Goal: Task Accomplishment & Management: Manage account settings

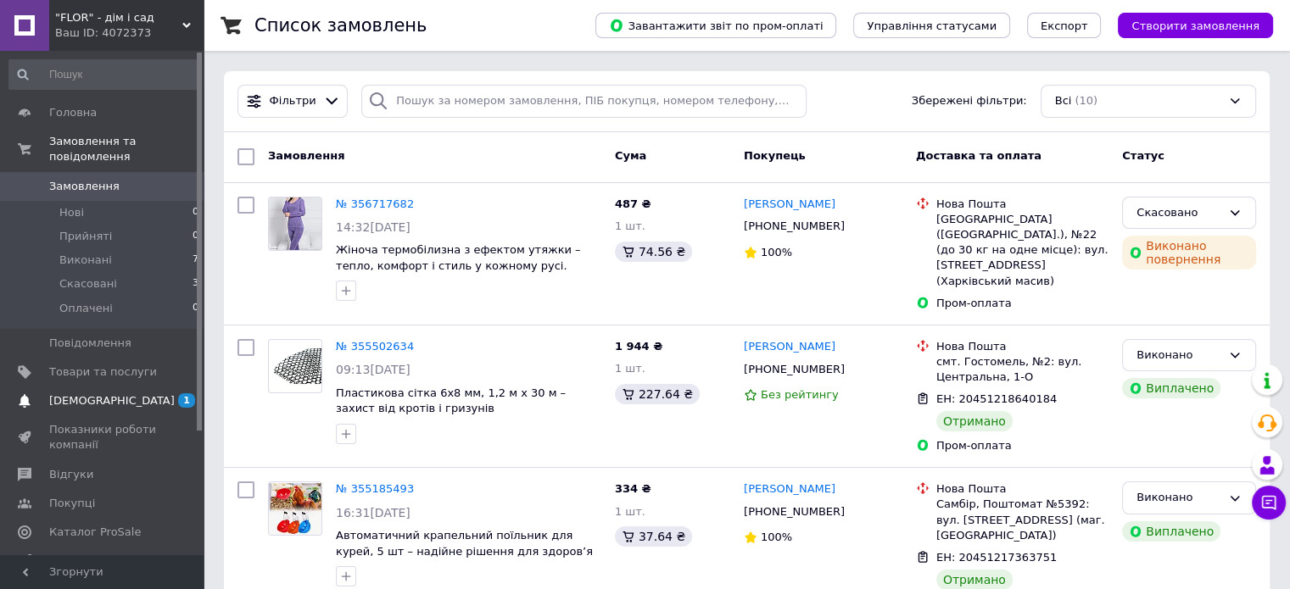
click at [92, 394] on span "[DEMOGRAPHIC_DATA]" at bounding box center [112, 401] width 126 height 15
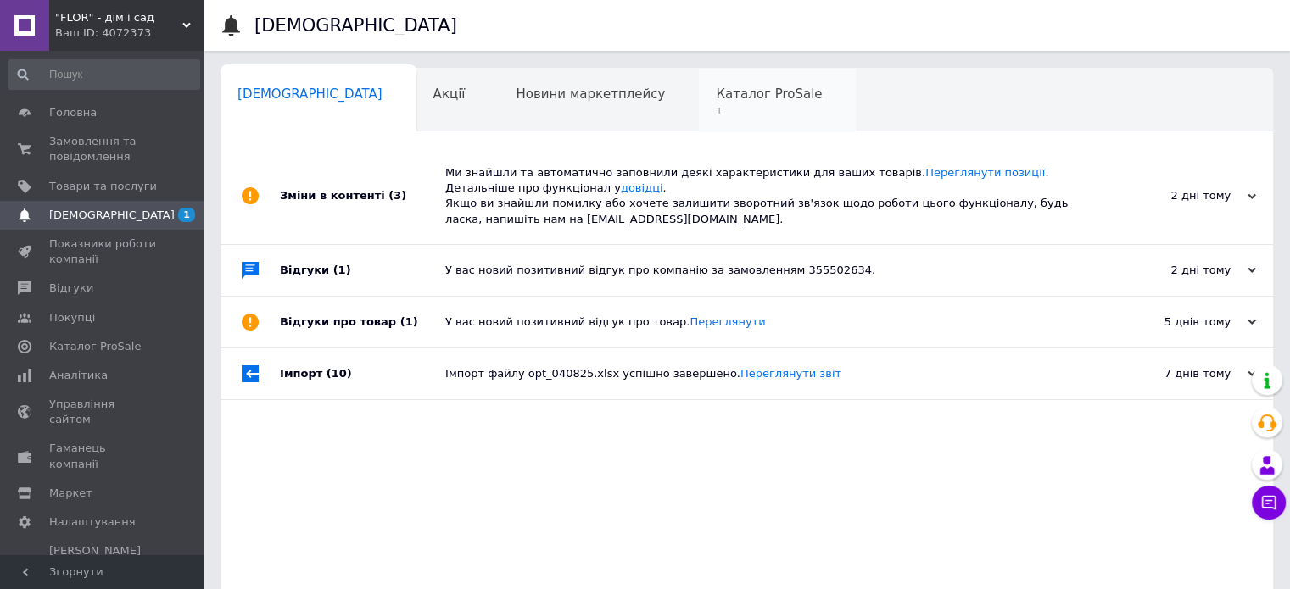
click at [716, 90] on span "Каталог ProSale" at bounding box center [769, 94] width 106 height 15
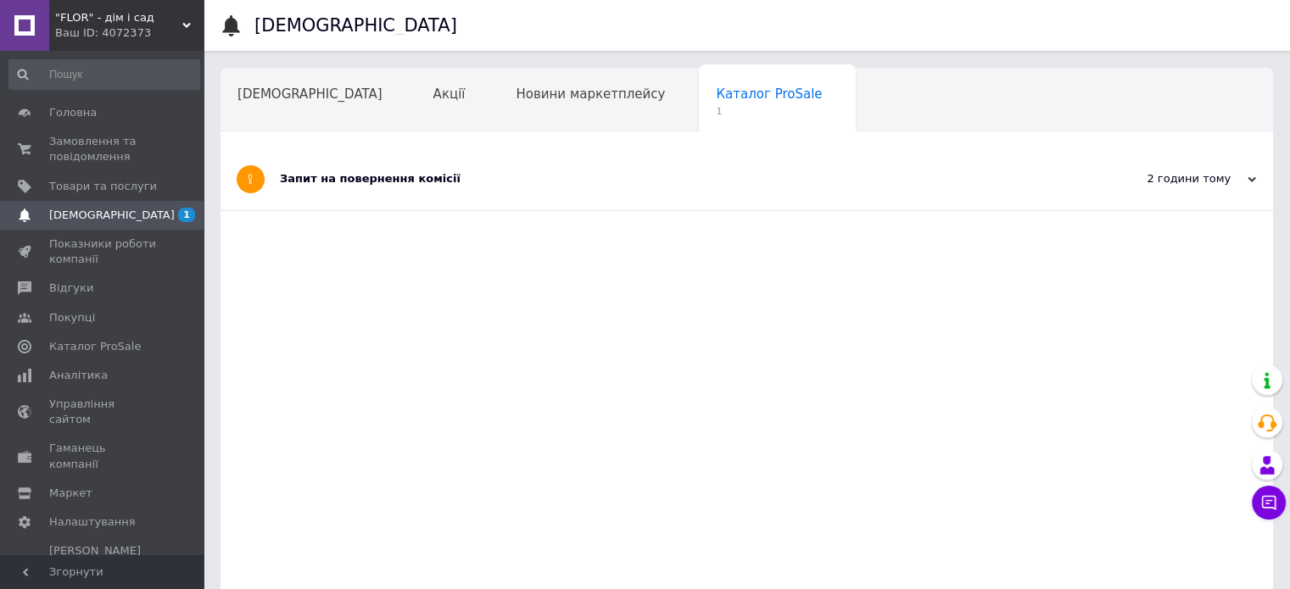
click at [1255, 182] on div "2 години тому [DATE]" at bounding box center [1179, 179] width 187 height 62
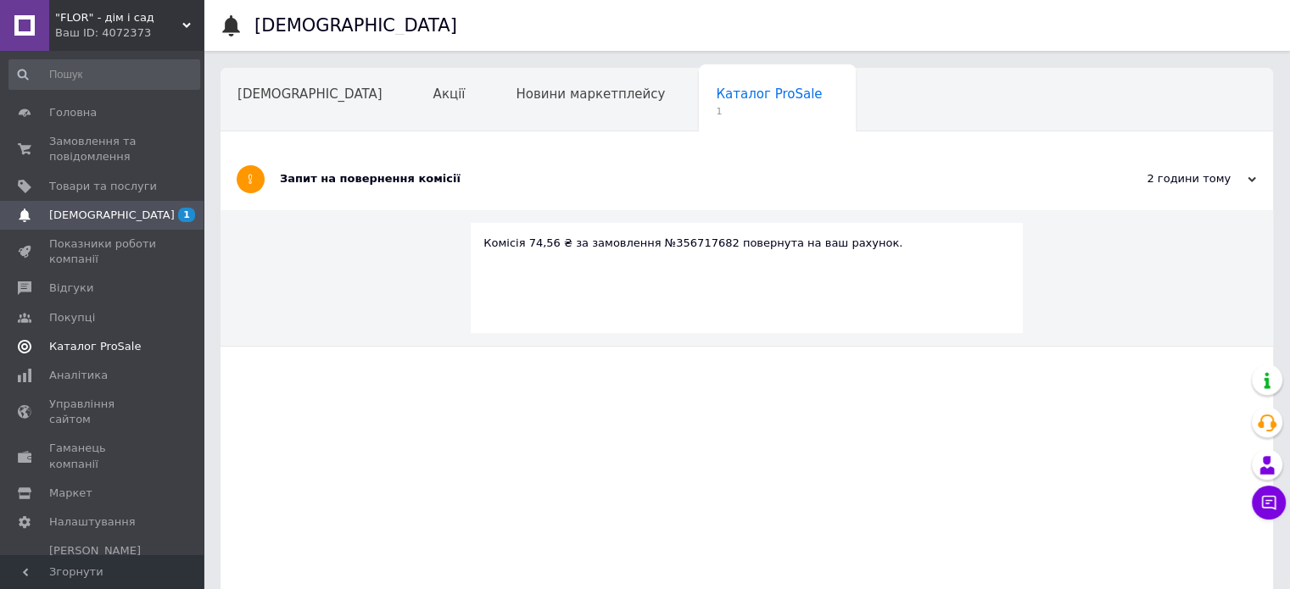
click at [87, 345] on span "Каталог ProSale" at bounding box center [95, 346] width 92 height 15
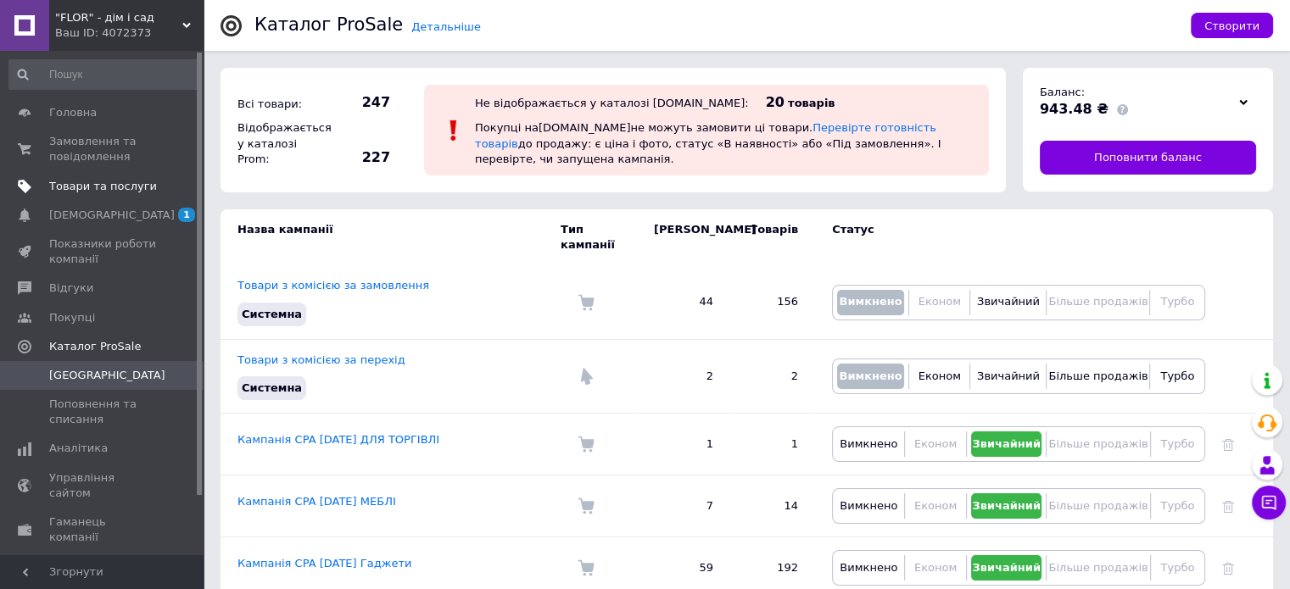
click at [111, 189] on span "Товари та послуги" at bounding box center [103, 186] width 108 height 15
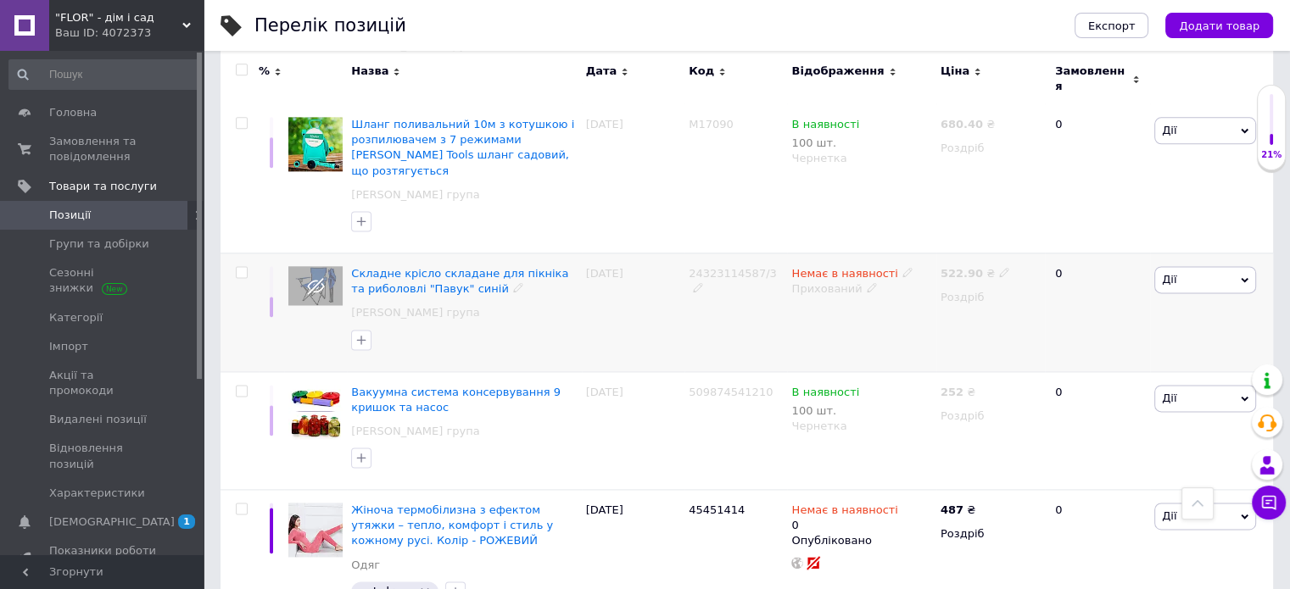
scroll to position [2319, 0]
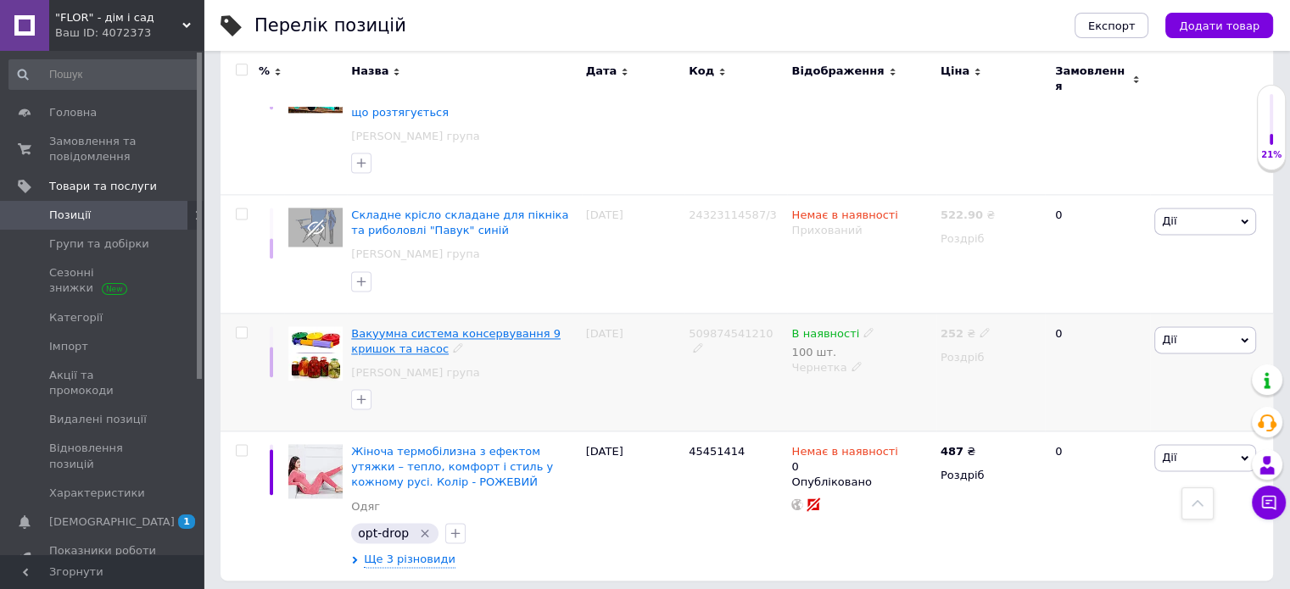
click at [553, 327] on span "Вакуумна система консервування 9 кришок та насос" at bounding box center [455, 341] width 209 height 28
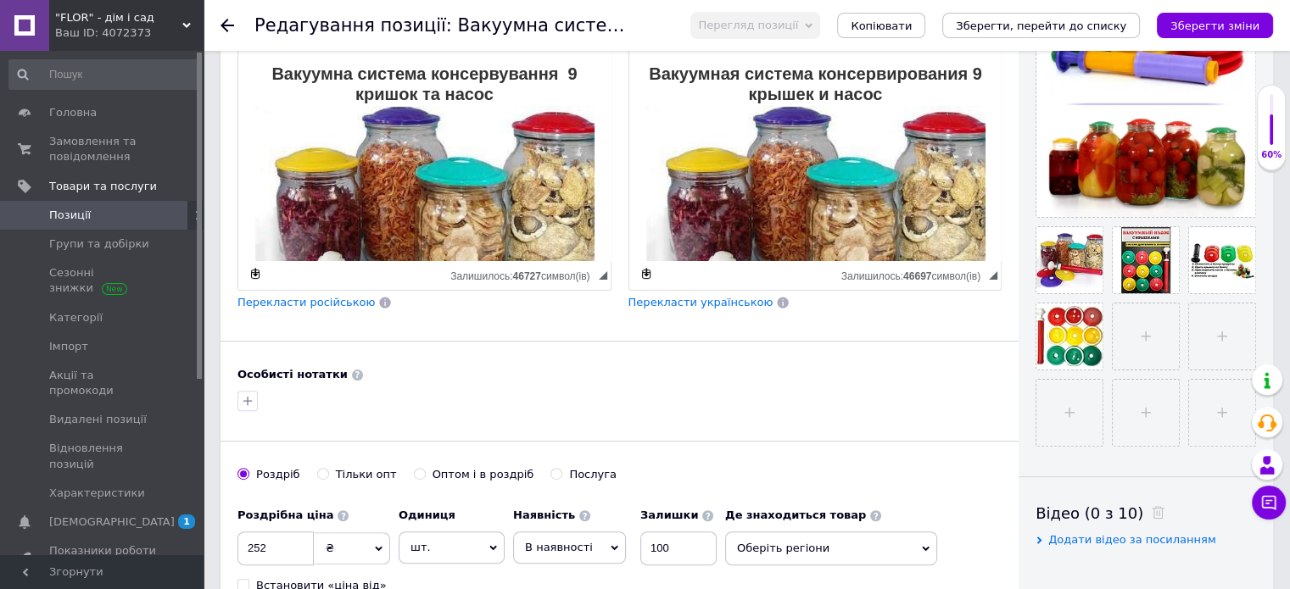
scroll to position [282, 0]
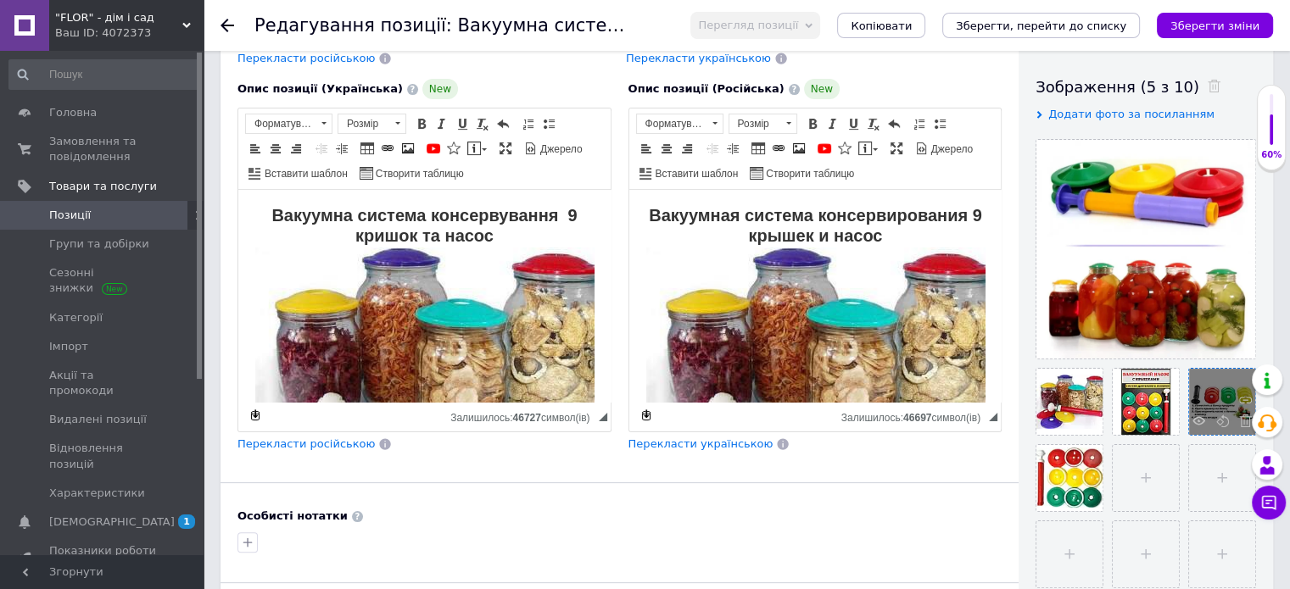
click at [1218, 405] on div at bounding box center [1222, 402] width 66 height 66
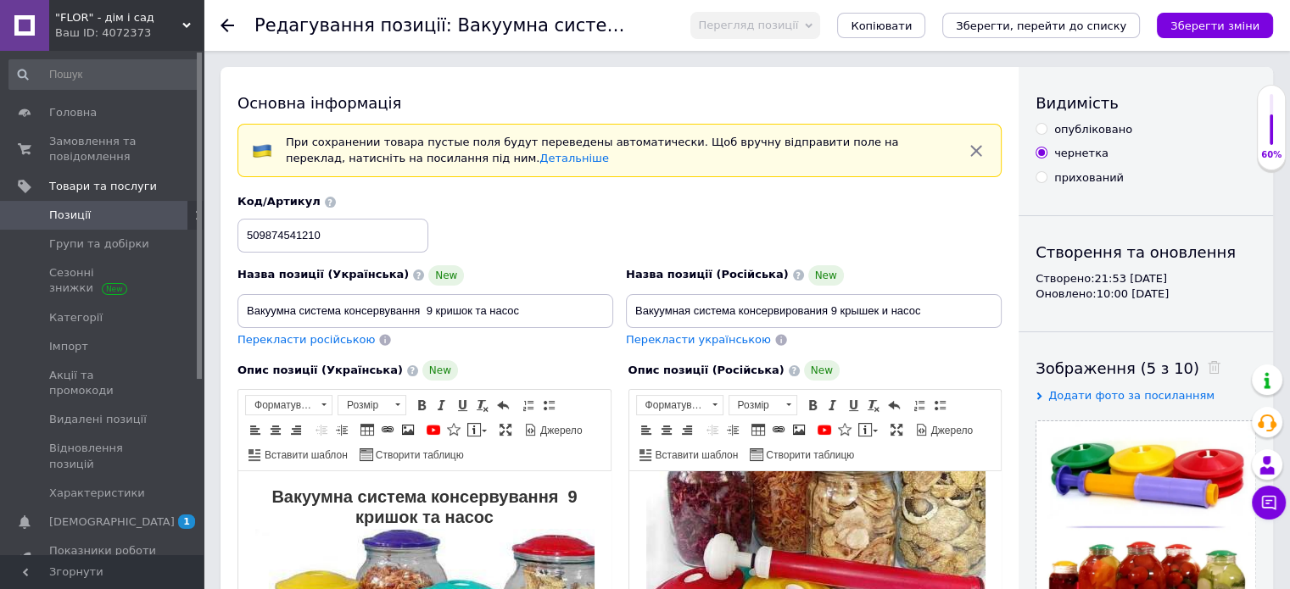
scroll to position [0, 0]
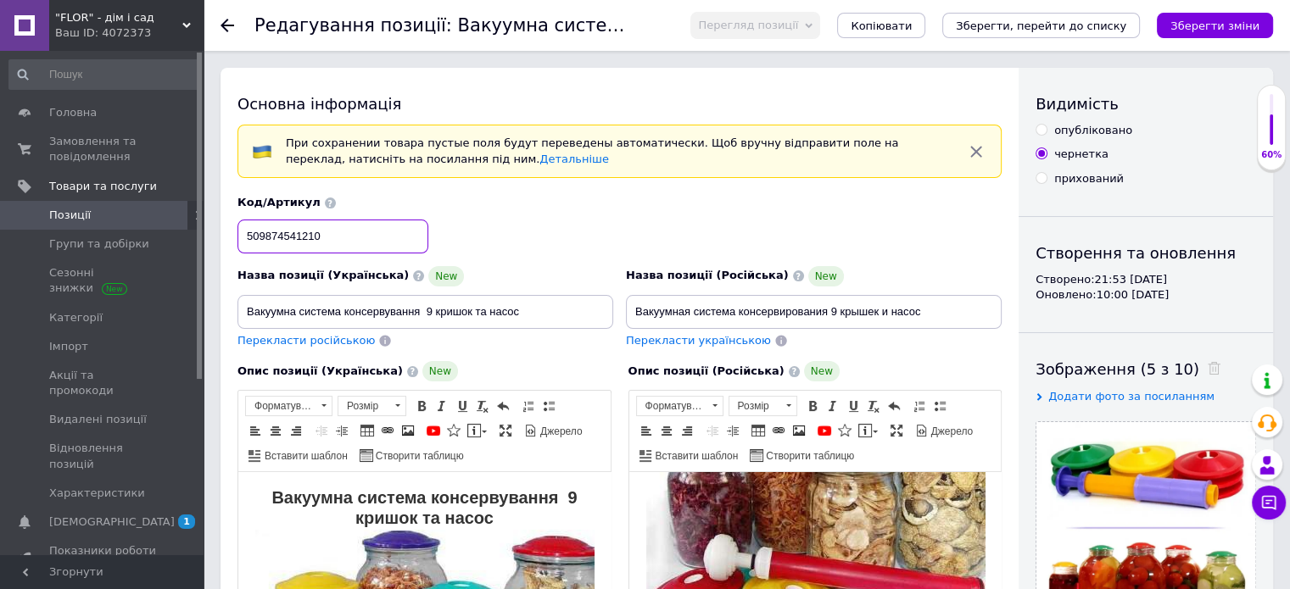
drag, startPoint x: 336, startPoint y: 238, endPoint x: 260, endPoint y: 229, distance: 76.1
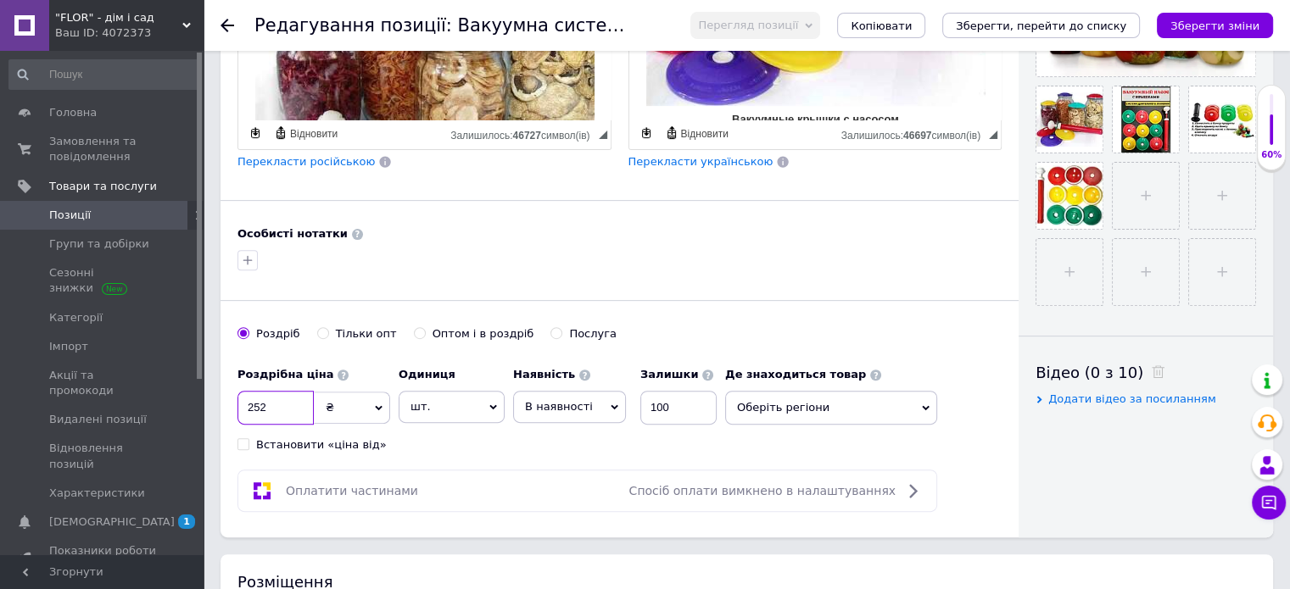
drag, startPoint x: 254, startPoint y: 403, endPoint x: 265, endPoint y: 404, distance: 10.2
click at [265, 404] on input "252" at bounding box center [275, 408] width 76 height 34
type input "287"
click at [469, 257] on div at bounding box center [619, 260] width 771 height 27
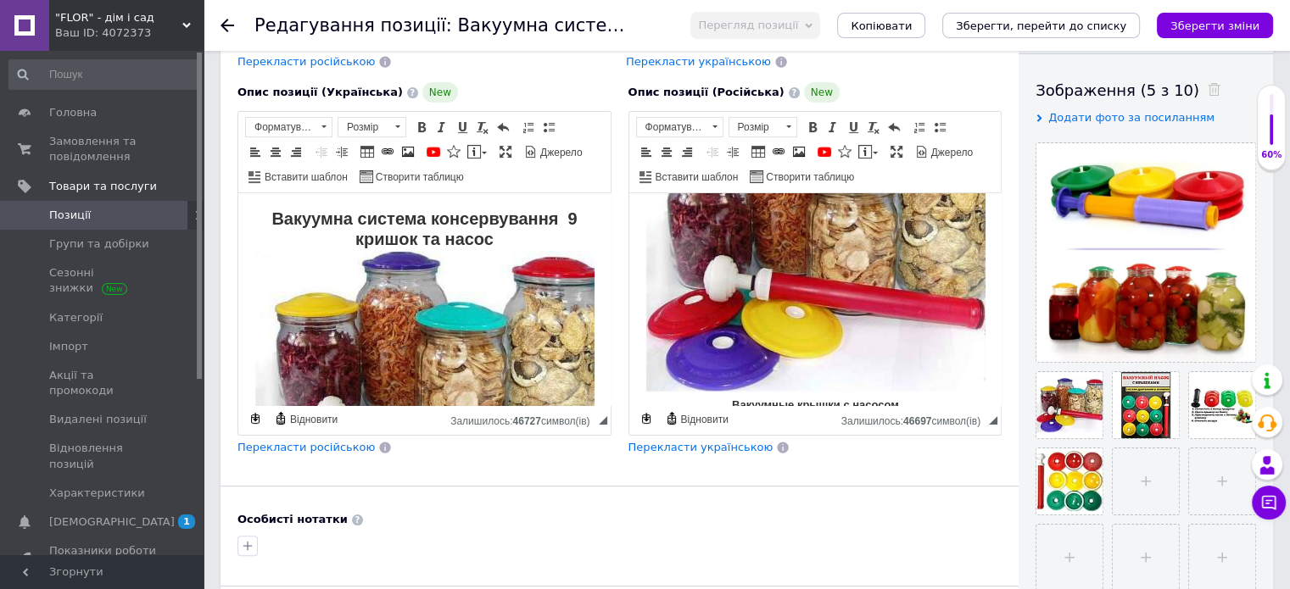
scroll to position [0, 0]
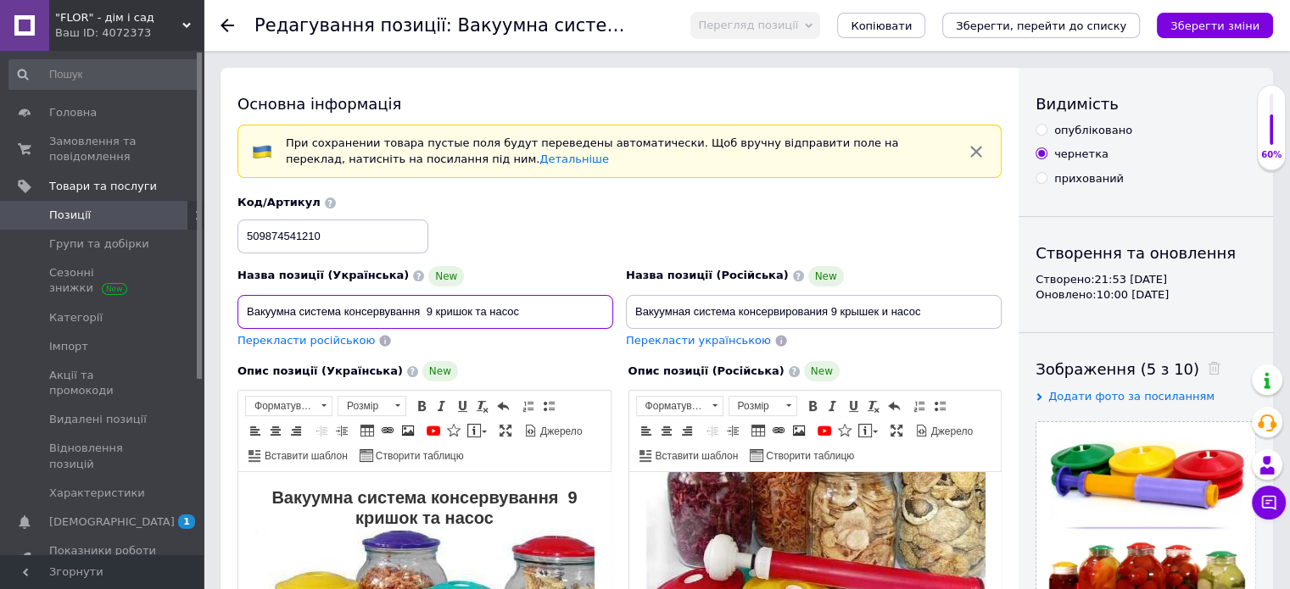
drag, startPoint x: 544, startPoint y: 309, endPoint x: 237, endPoint y: 307, distance: 307.9
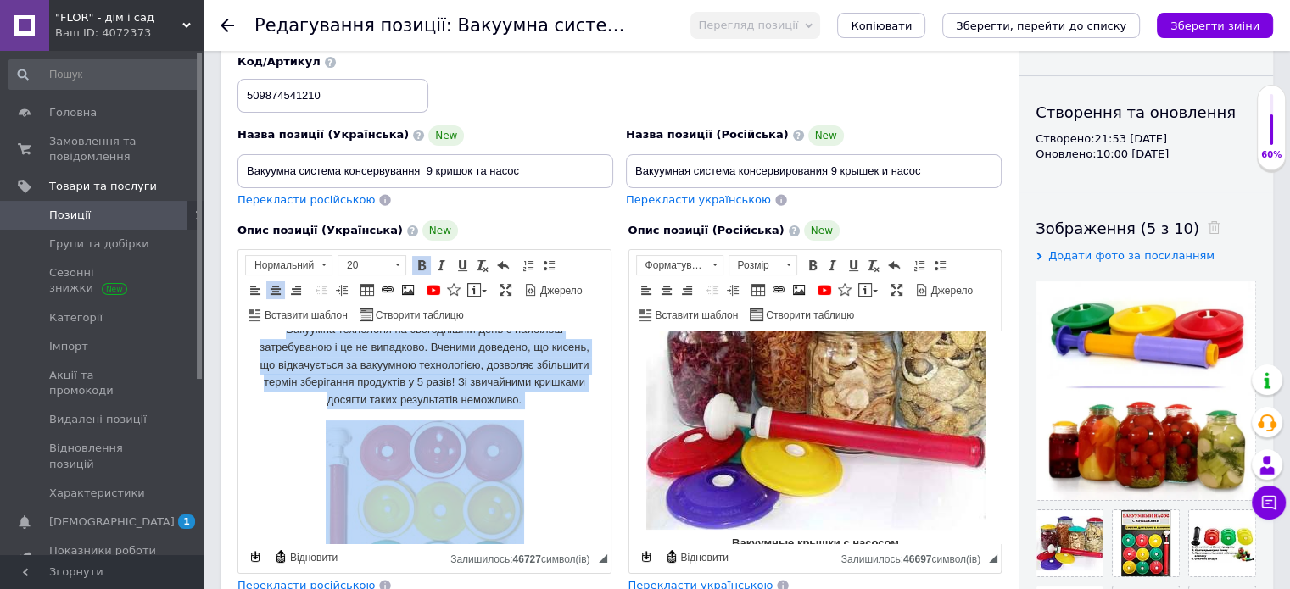
scroll to position [493, 0]
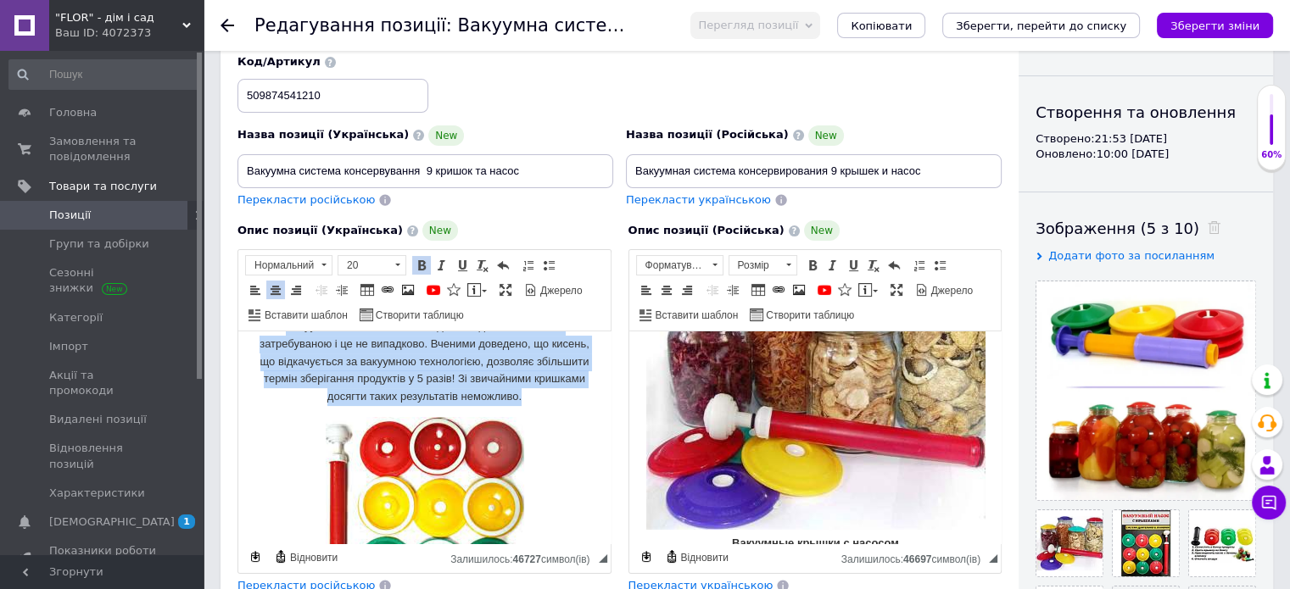
drag, startPoint x: 333, startPoint y: 398, endPoint x: 544, endPoint y: 410, distance: 211.5
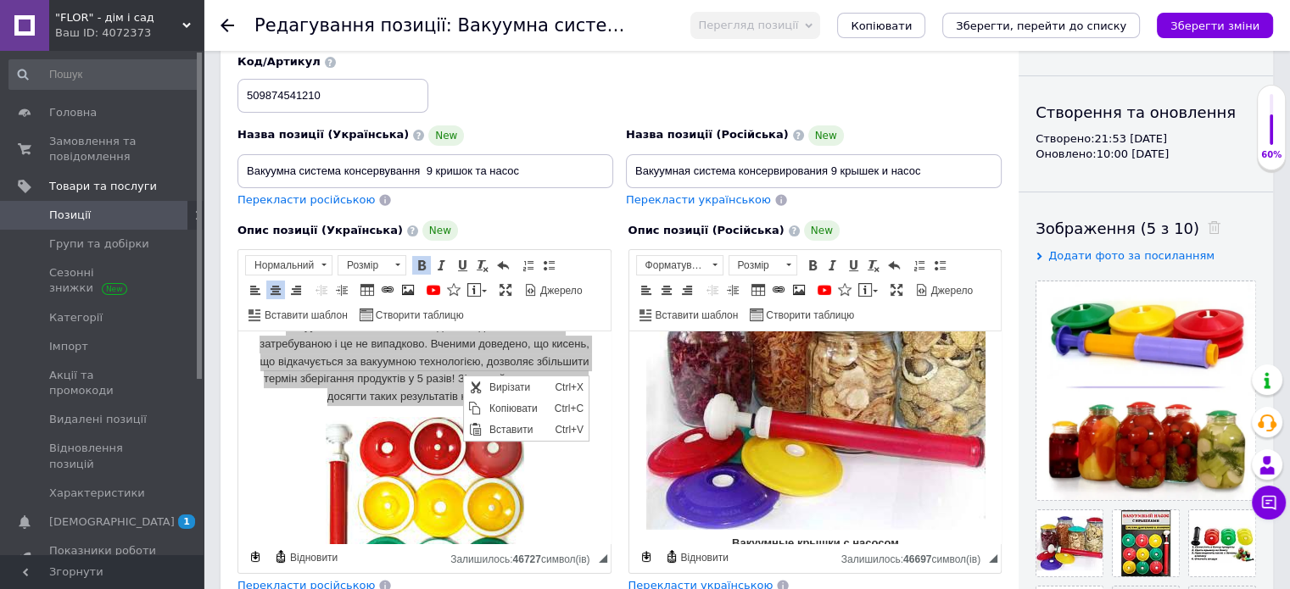
scroll to position [0, 0]
click at [492, 386] on span "Вирізати" at bounding box center [516, 387] width 65 height 20
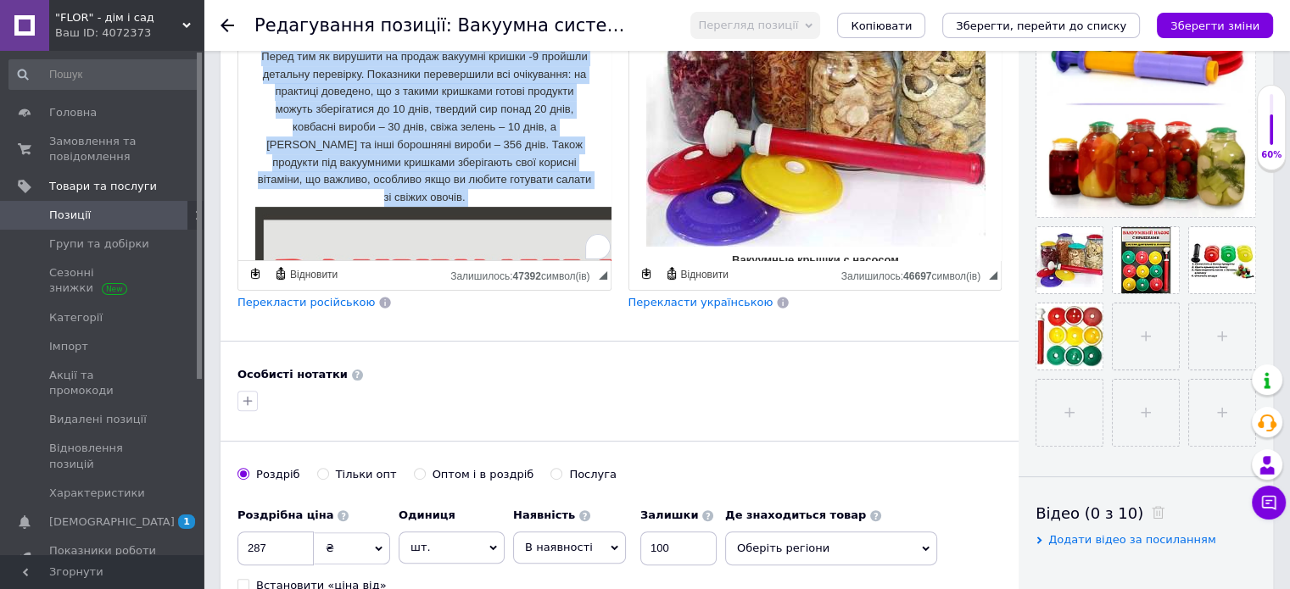
scroll to position [678, 0]
drag, startPoint x: 308, startPoint y: 171, endPoint x: 488, endPoint y: 187, distance: 181.4
click at [488, 187] on p "Переваги вакуумних кришок із насосом: Приємний та простий дизайн. Цікаве колірн…" at bounding box center [424, 493] width 338 height 1136
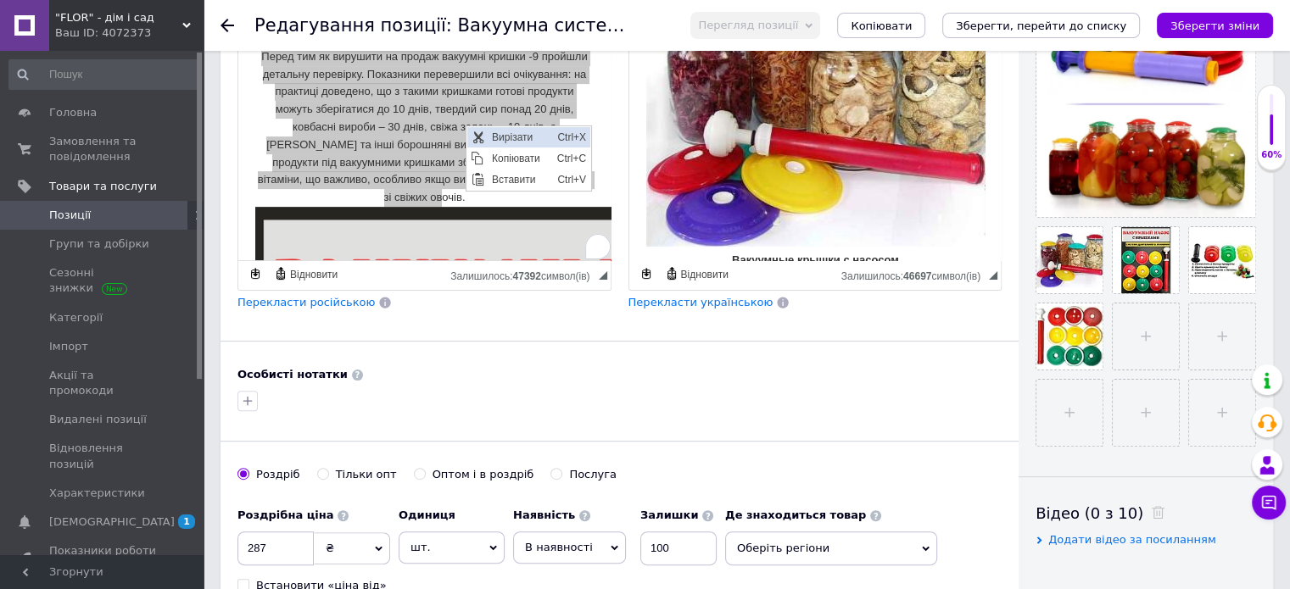
click at [479, 136] on span "Вирізати" at bounding box center [477, 138] width 14 height 14
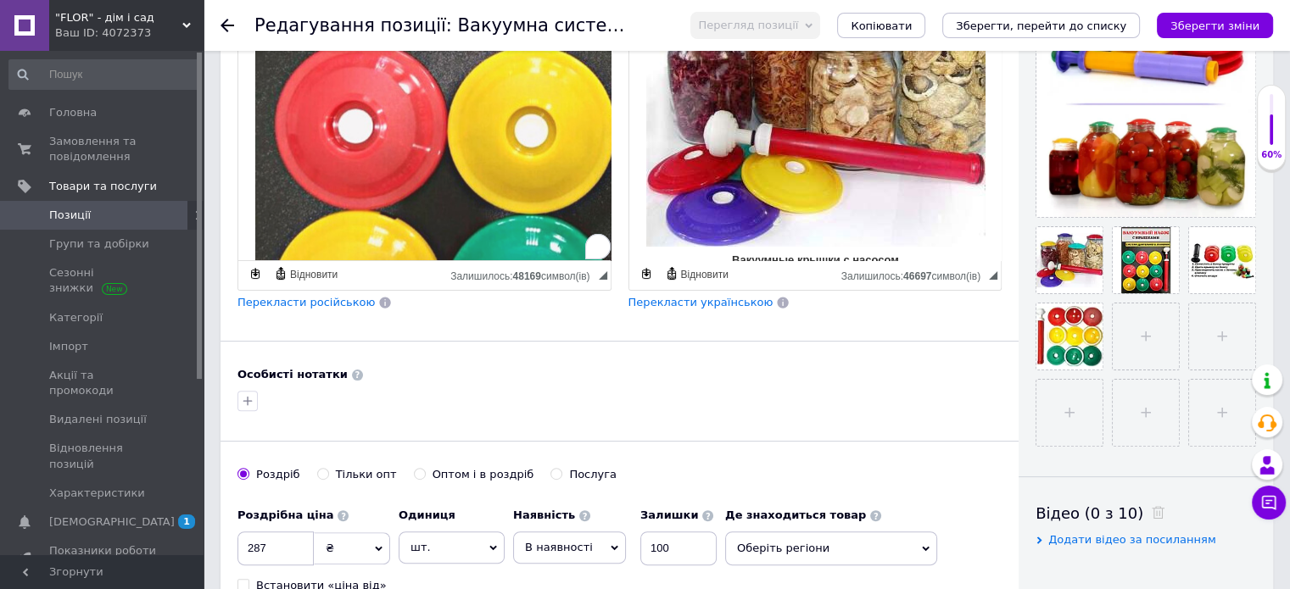
scroll to position [0, 0]
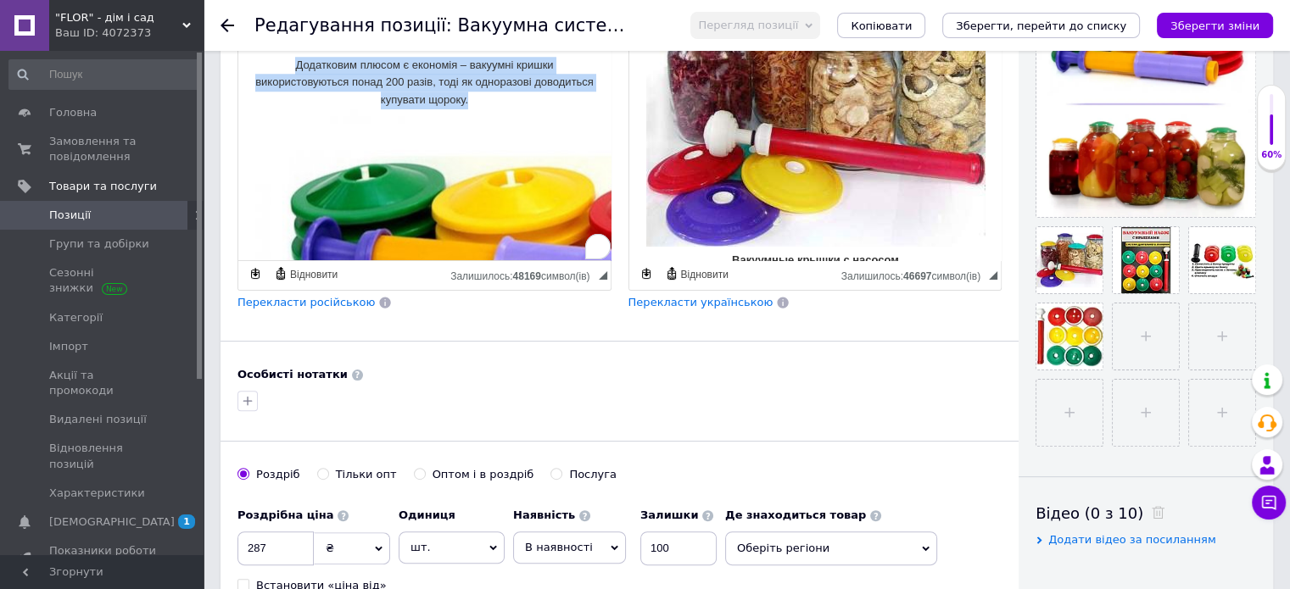
drag, startPoint x: 282, startPoint y: 147, endPoint x: 507, endPoint y: 124, distance: 225.9
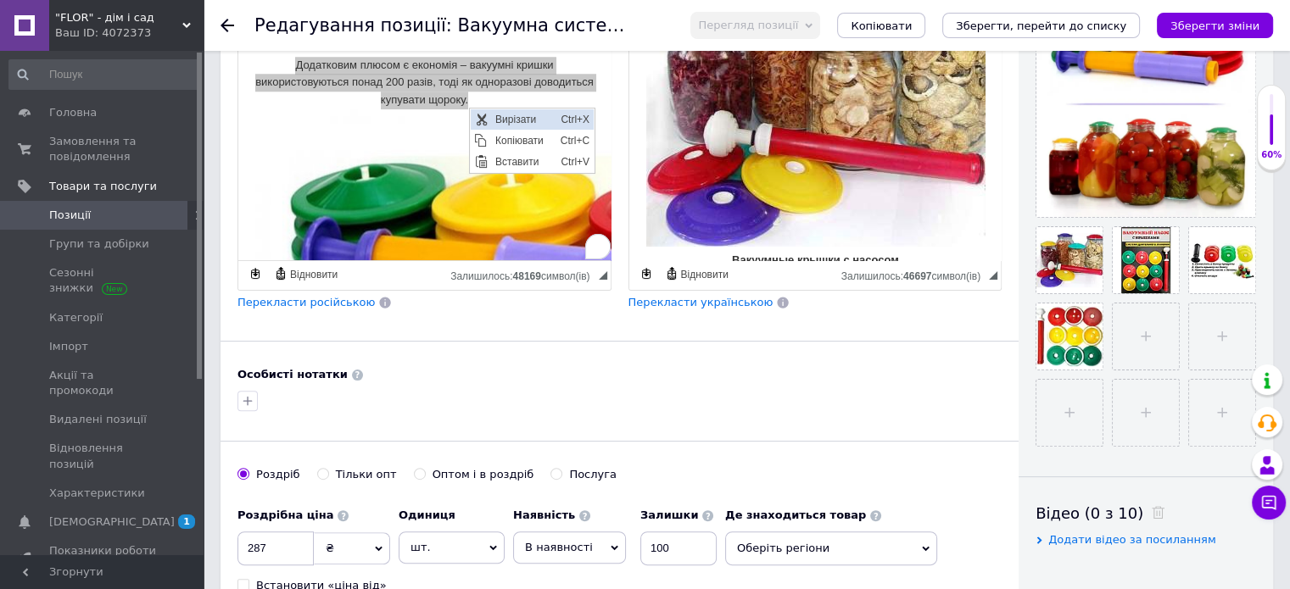
drag, startPoint x: 713, startPoint y: 181, endPoint x: 482, endPoint y: 119, distance: 239.7
click at [482, 119] on span "Вирізати" at bounding box center [480, 120] width 14 height 14
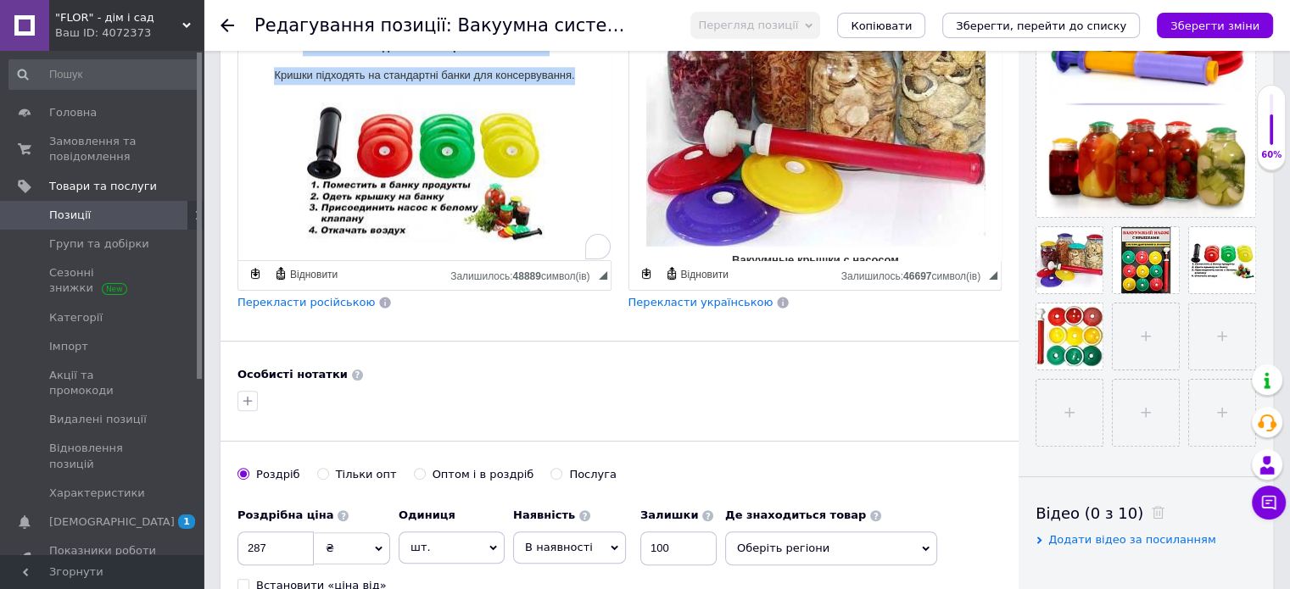
drag, startPoint x: 276, startPoint y: 98, endPoint x: 576, endPoint y: 78, distance: 300.0
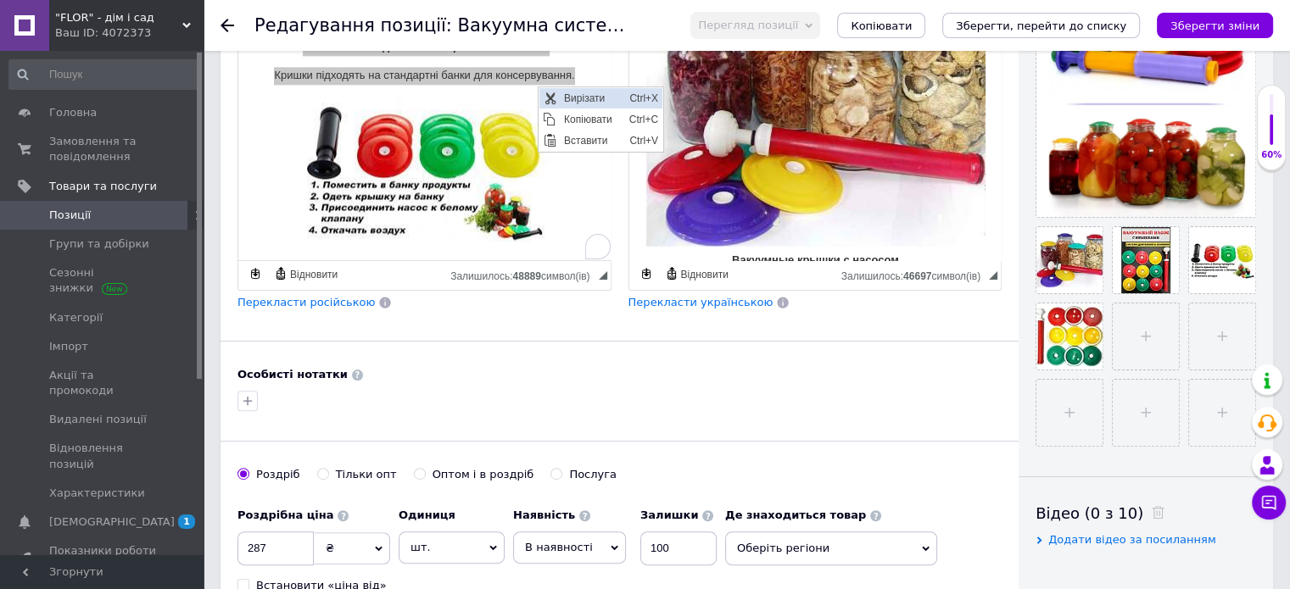
drag, startPoint x: 1077, startPoint y: 175, endPoint x: 559, endPoint y: 93, distance: 524.5
click at [559, 93] on span "Вирізати" at bounding box center [591, 98] width 65 height 20
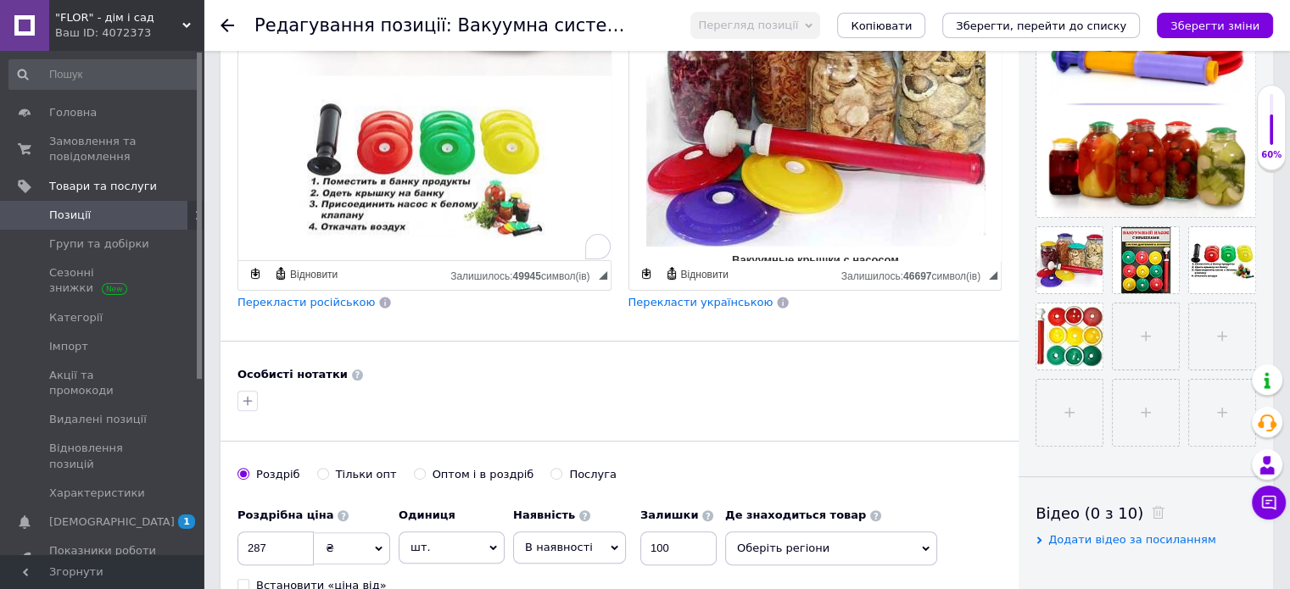
click at [421, 168] on img "To enrich screen reader interactions, please activate Accessibility in Grammarl…" at bounding box center [424, 165] width 248 height 146
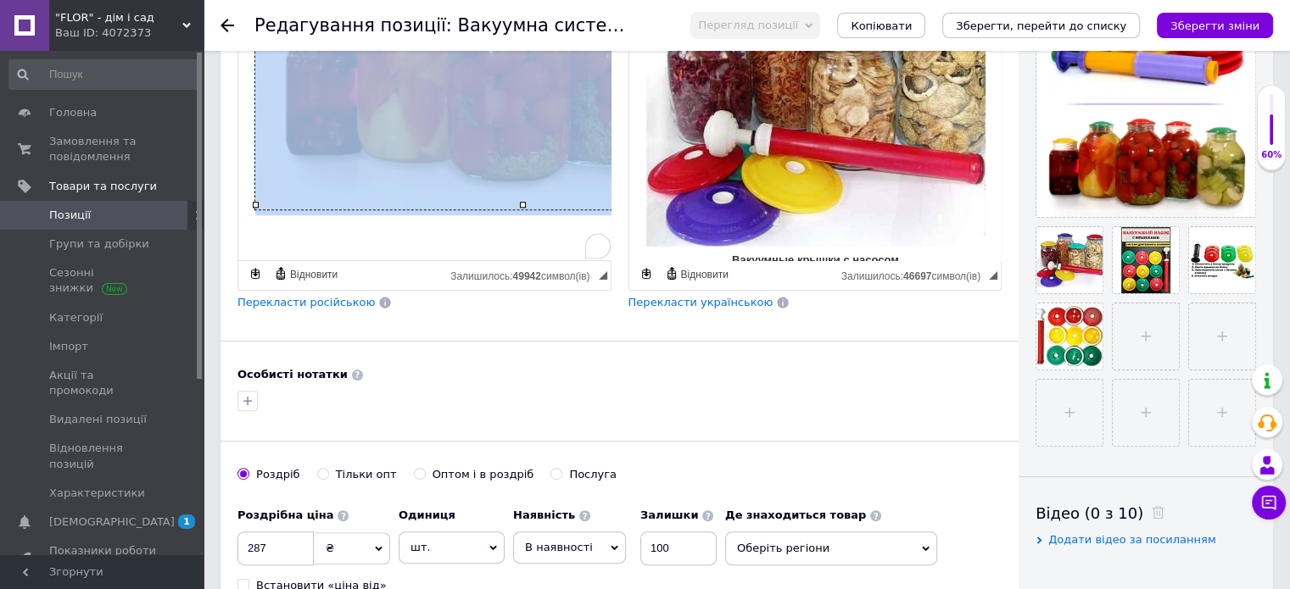
click img "To enrich screen reader interactions, please activate Accessibility in Grammarl…"
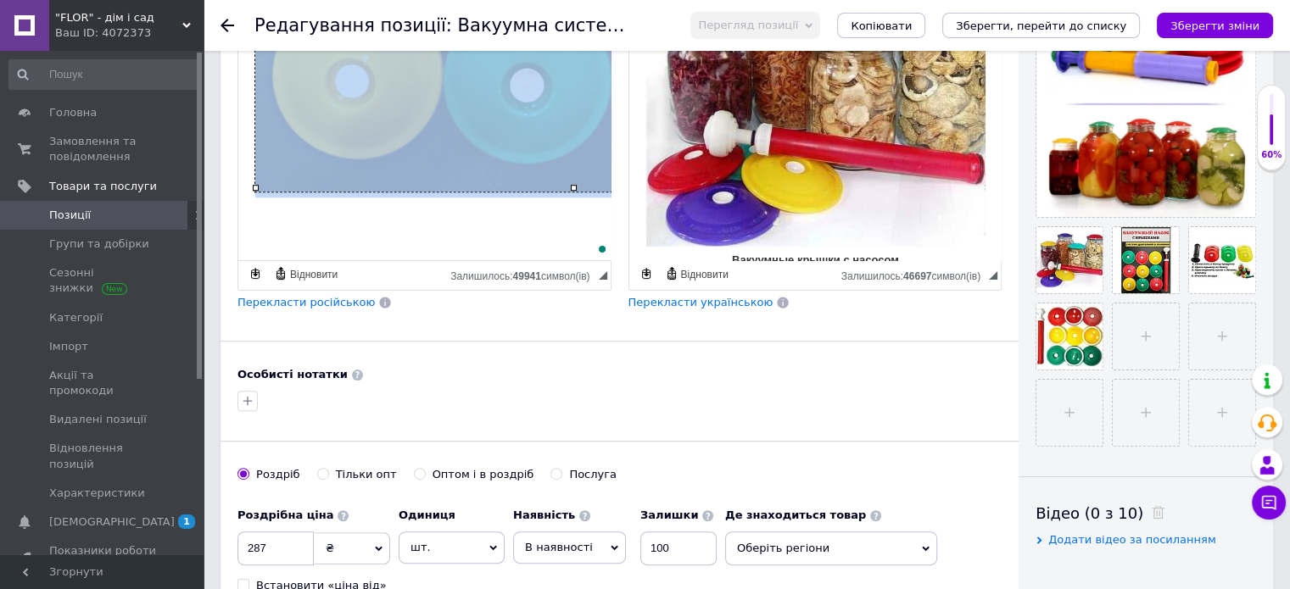
click img "To enrich screen reader interactions, please activate Accessibility in Grammarl…"
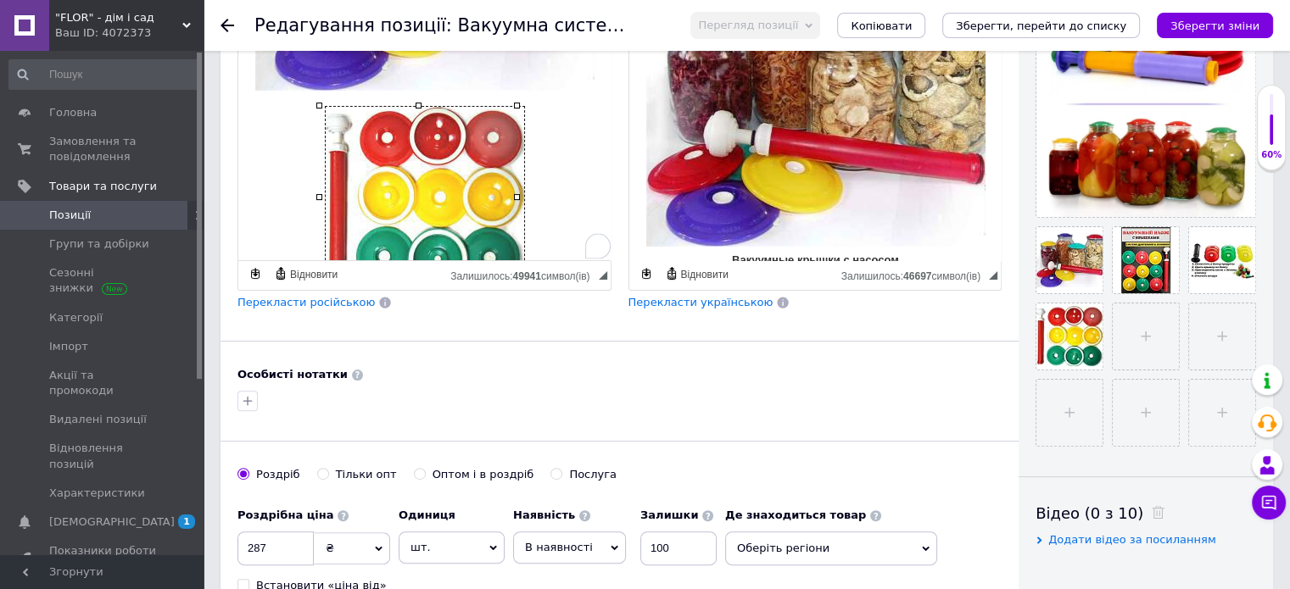
click at [422, 155] on img "To enrich screen reader interactions, please activate Accessibility in Grammarl…" at bounding box center [425, 198] width 198 height 182
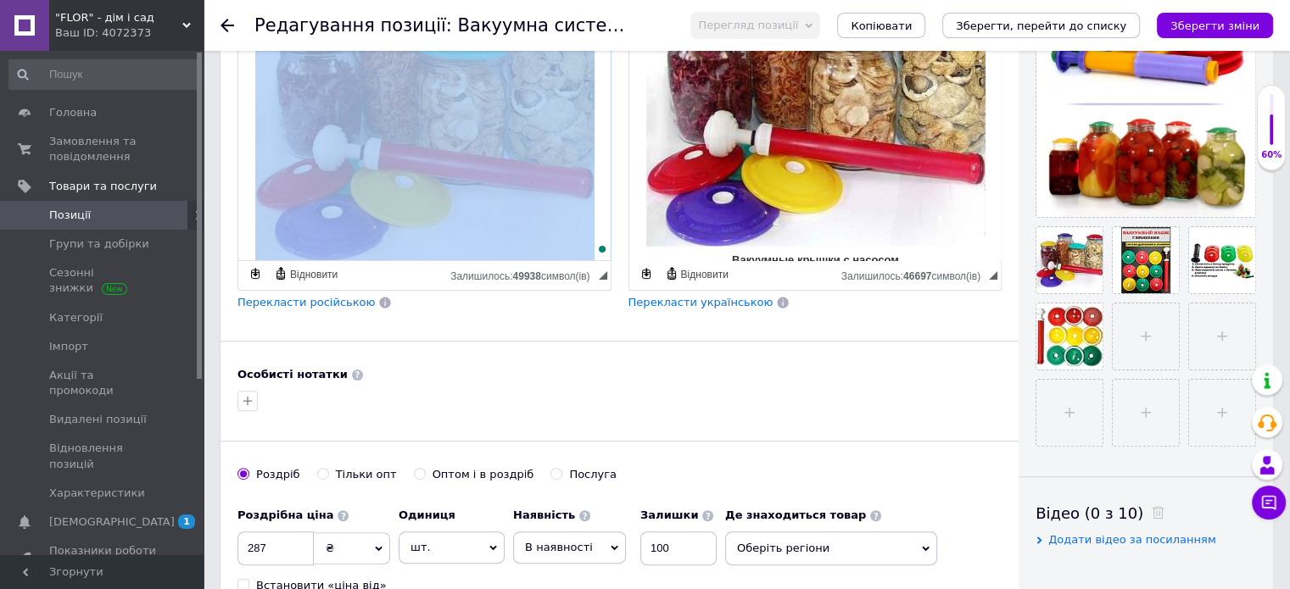
click at [421, 149] on img "To enrich screen reader interactions, please activate Accessibility in Grammarl…" at bounding box center [424, 121] width 339 height 282
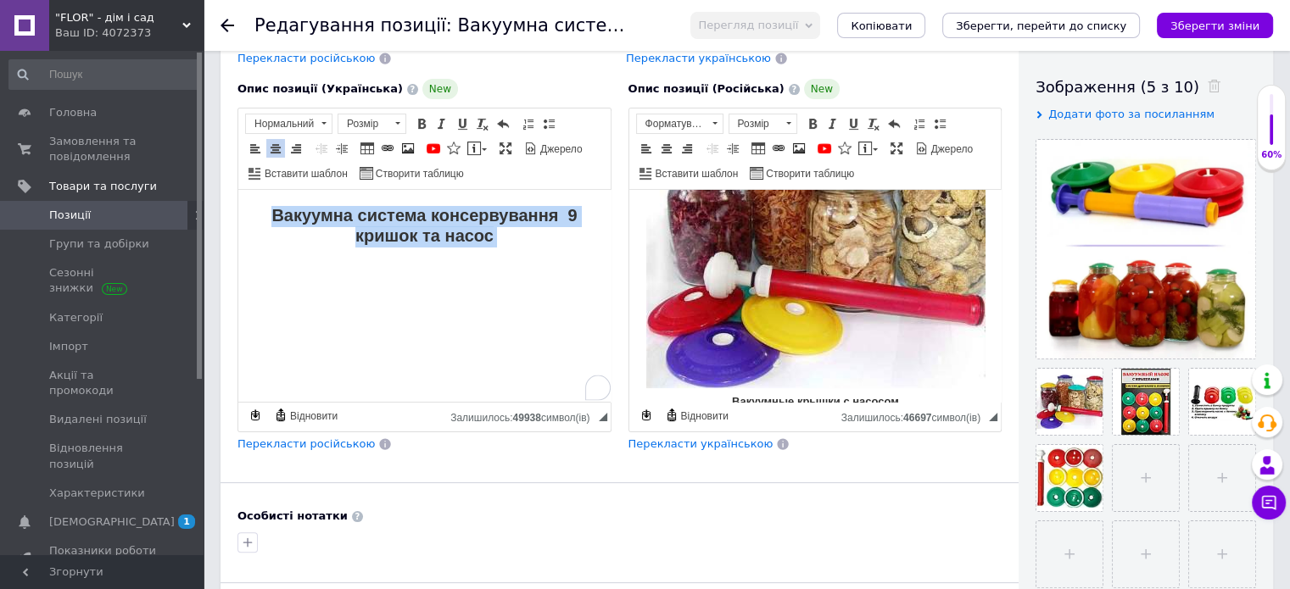
drag, startPoint x: 265, startPoint y: 213, endPoint x: 553, endPoint y: 247, distance: 290.3
click at [553, 247] on p "Вакуумна система консервування 9 кришок та насос" at bounding box center [424, 236] width 338 height 58
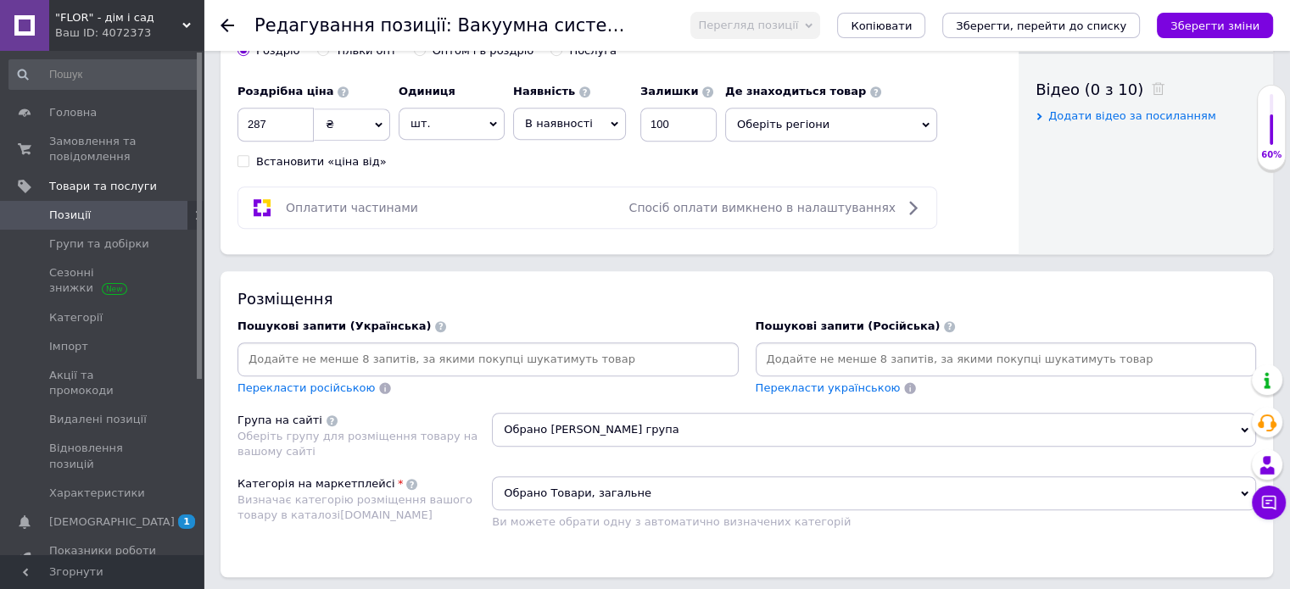
scroll to position [989, 0]
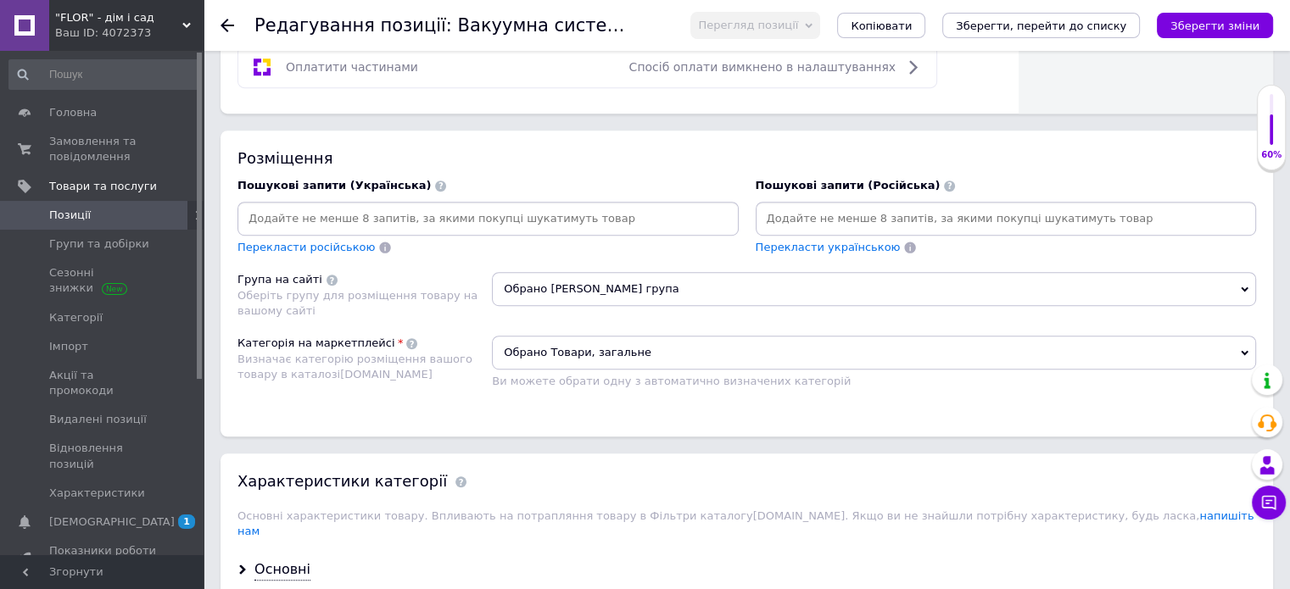
click at [457, 213] on input at bounding box center [488, 218] width 494 height 25
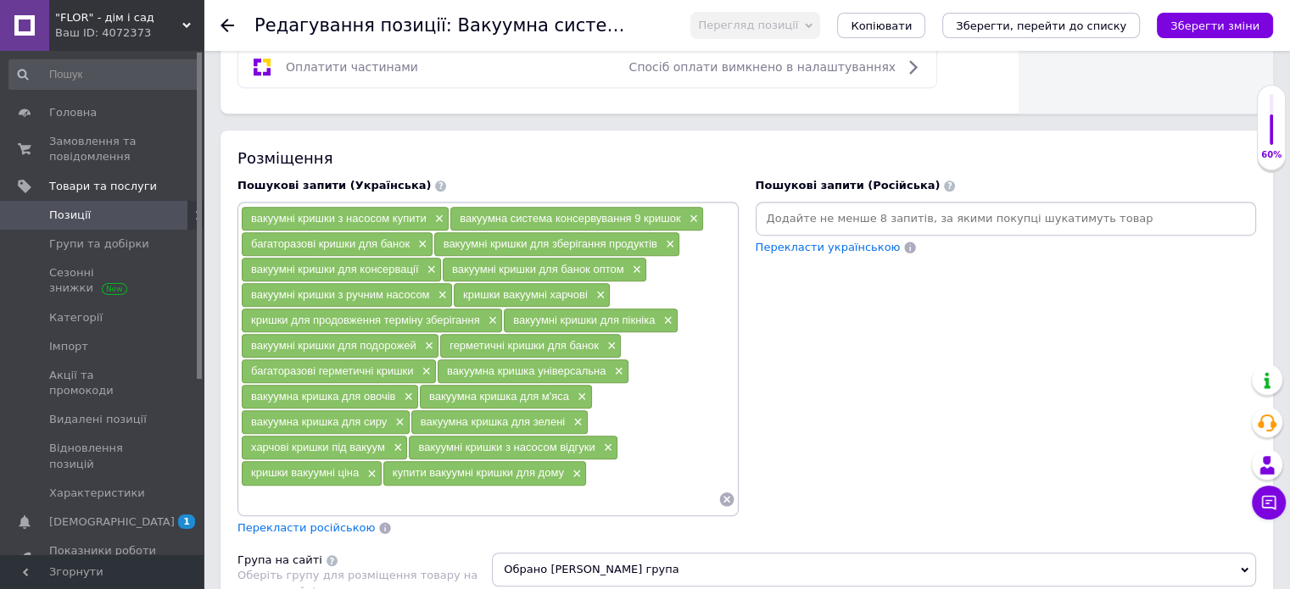
click at [331, 522] on span "Перекласти російською" at bounding box center [305, 528] width 137 height 13
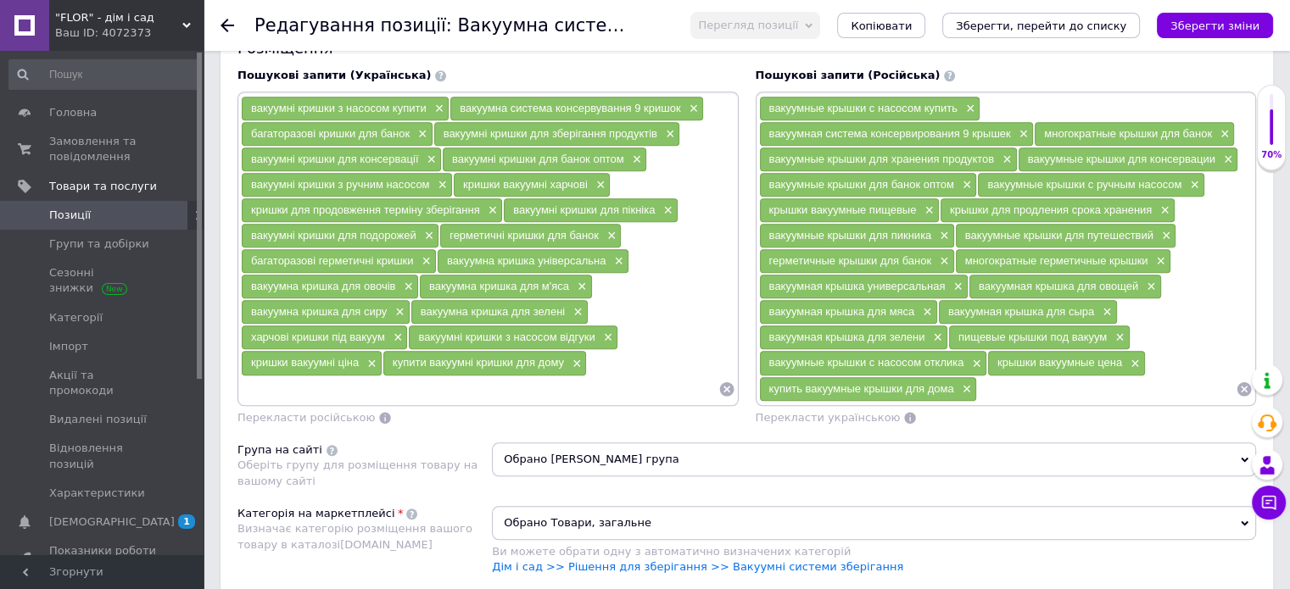
scroll to position [1272, 0]
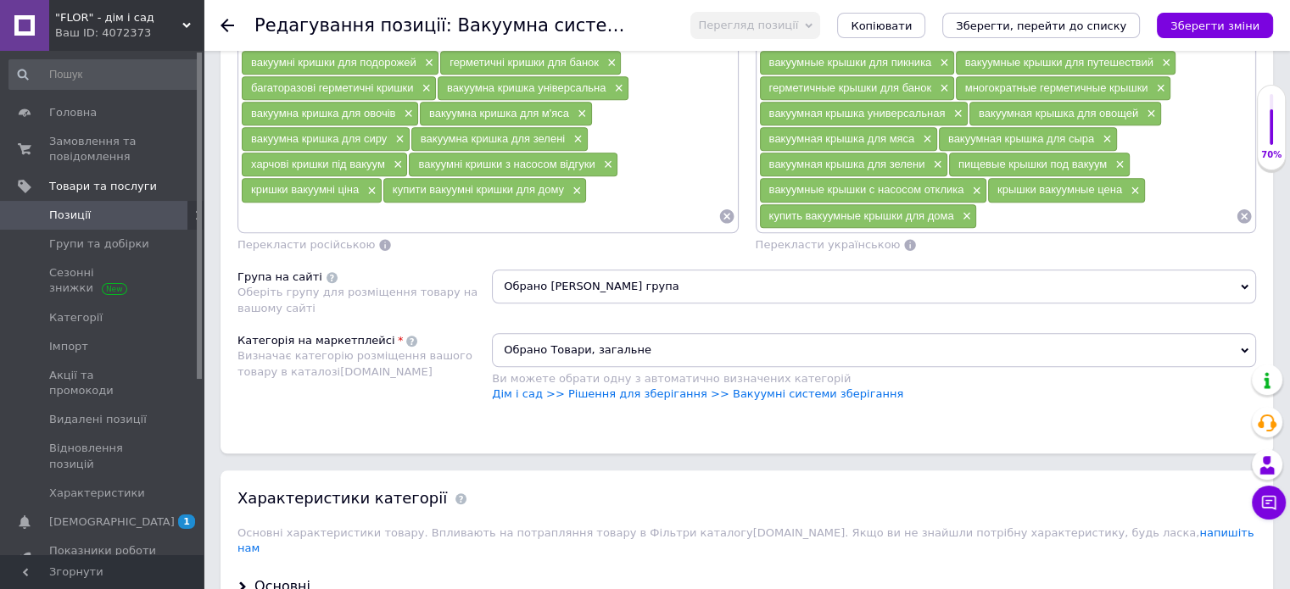
click at [645, 275] on span "Обрано [PERSON_NAME] група" at bounding box center [874, 287] width 764 height 34
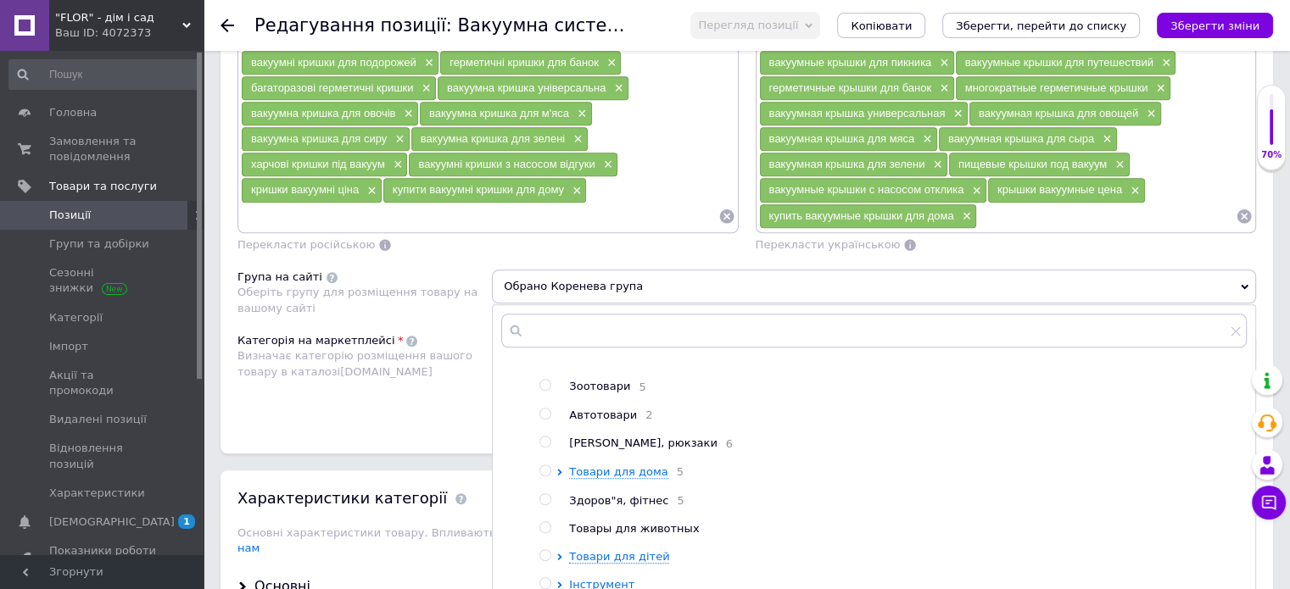
scroll to position [1413, 0]
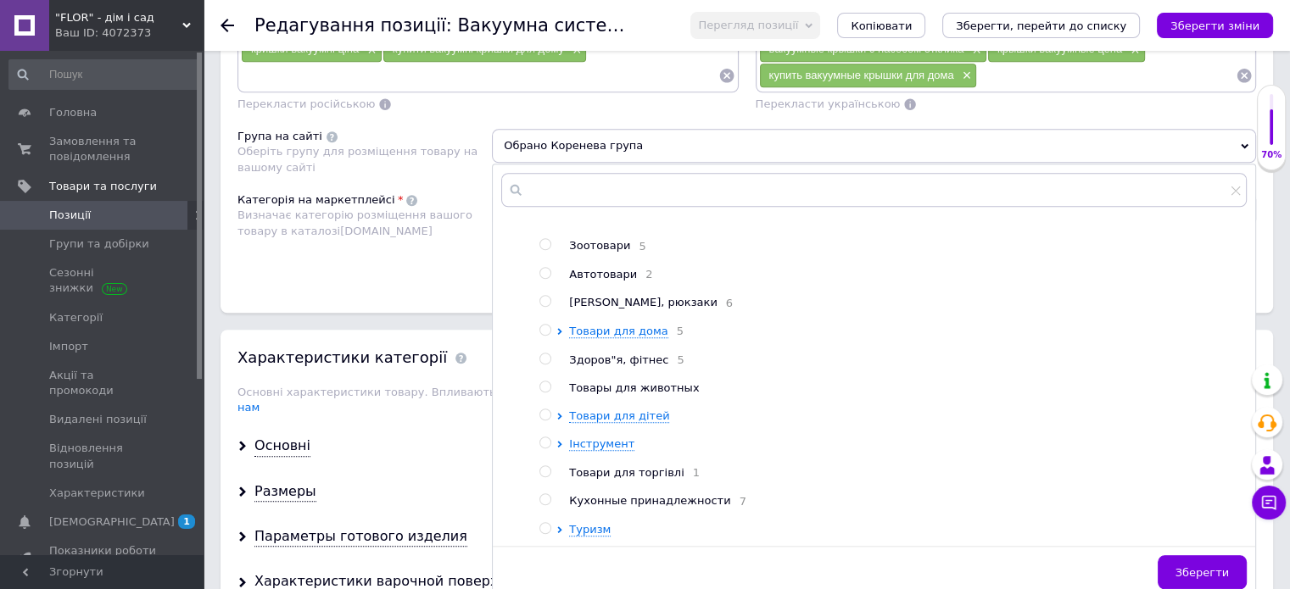
click at [543, 494] on input "radio" at bounding box center [544, 499] width 11 height 11
radio input "true"
radio input "false"
click at [1203, 567] on span "Зберегти" at bounding box center [1201, 573] width 53 height 13
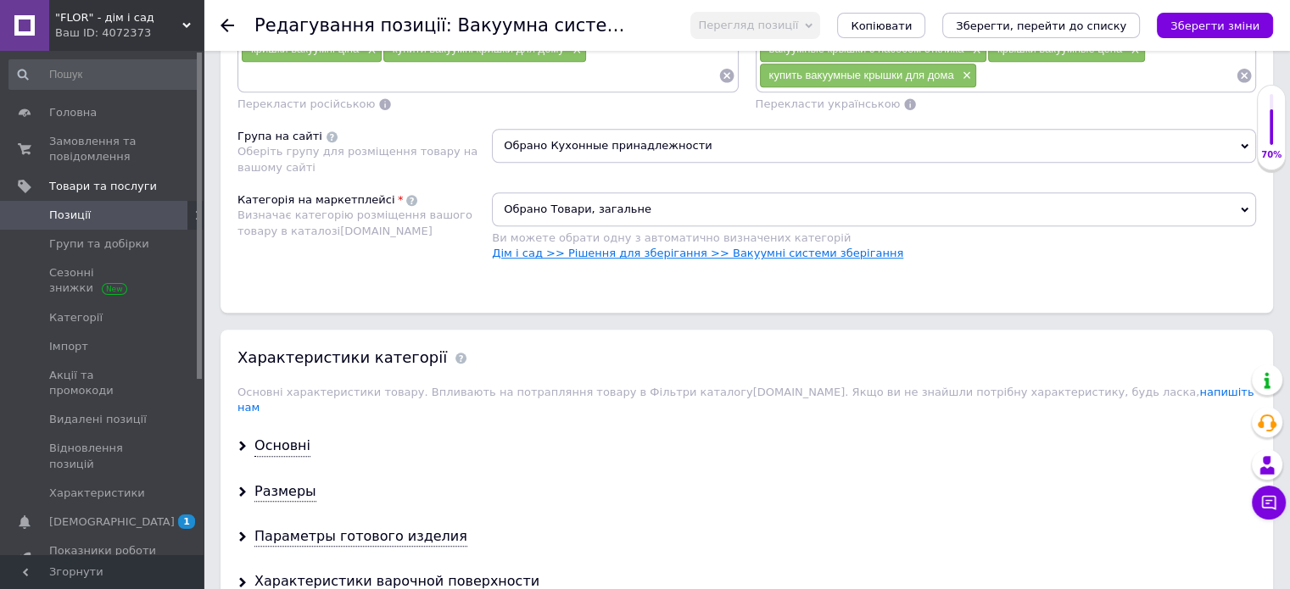
click at [701, 247] on link "Дім і сад >> Рішення для зберігання >> Вакуумні системи зберігання" at bounding box center [697, 253] width 411 height 13
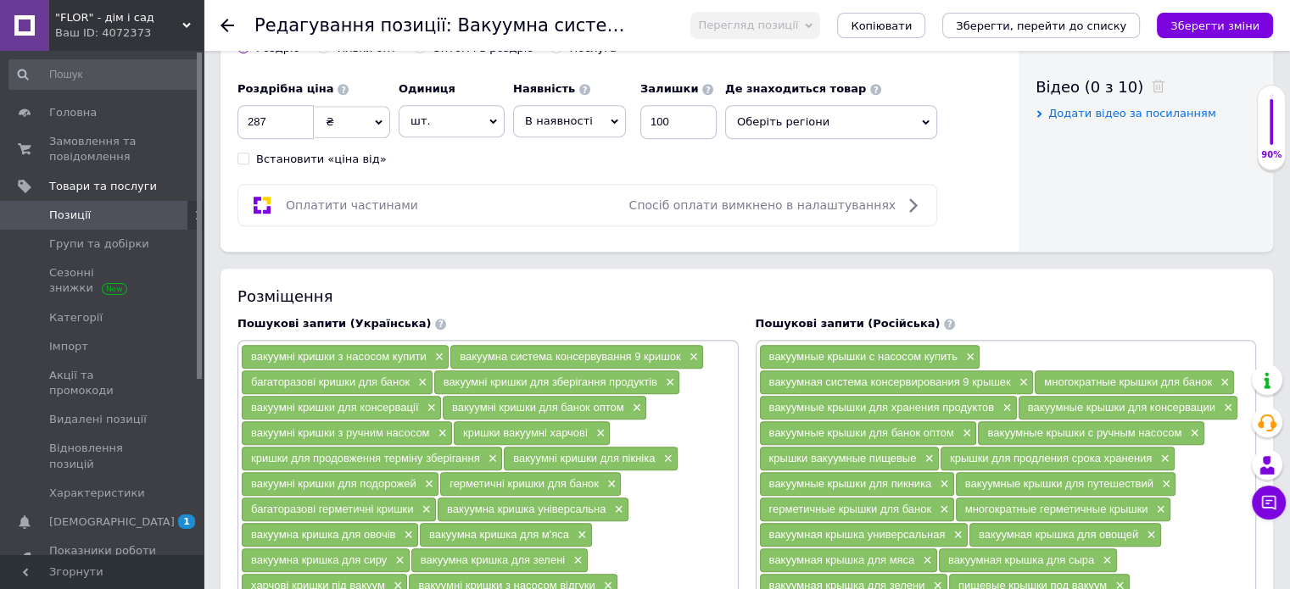
scroll to position [706, 0]
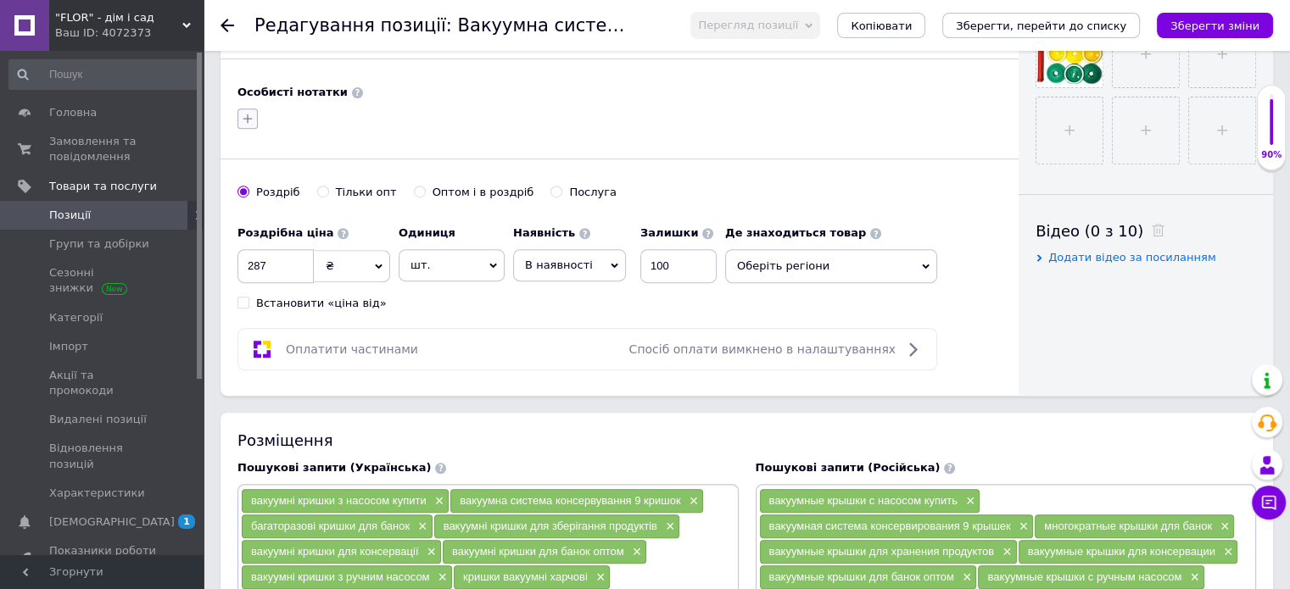
click at [248, 112] on icon "button" at bounding box center [248, 119] width 14 height 14
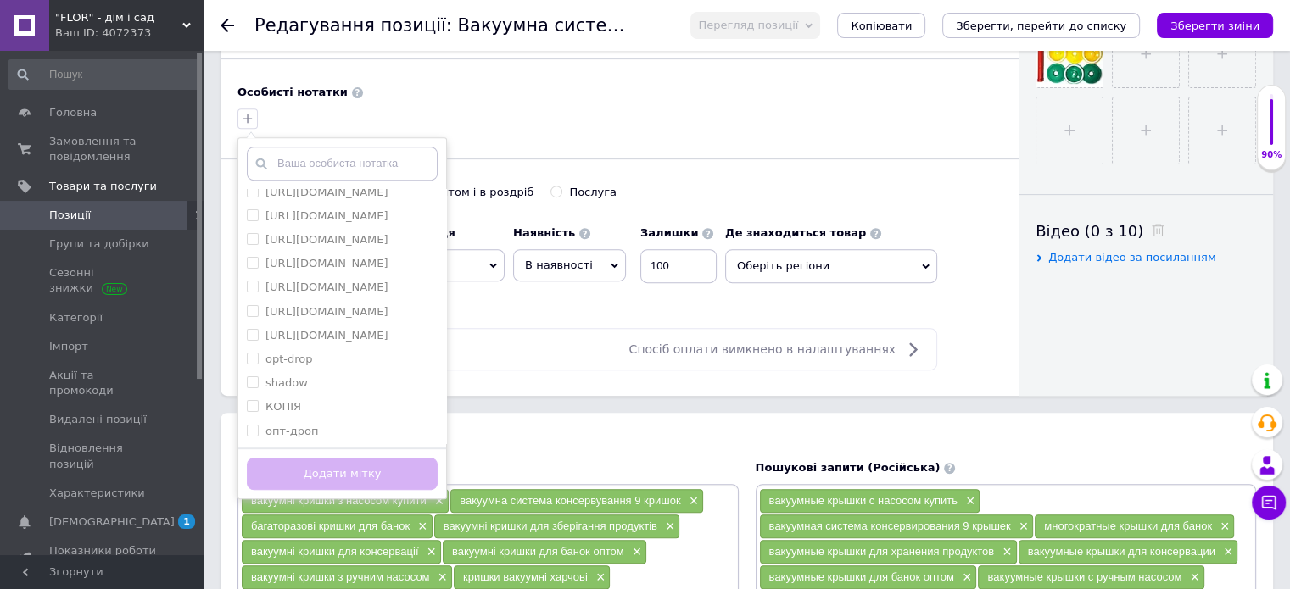
scroll to position [282, 0]
click at [251, 364] on input "opt-drop" at bounding box center [252, 358] width 11 height 11
checkbox input "true"
click at [332, 467] on button "Додати мітку" at bounding box center [342, 474] width 191 height 33
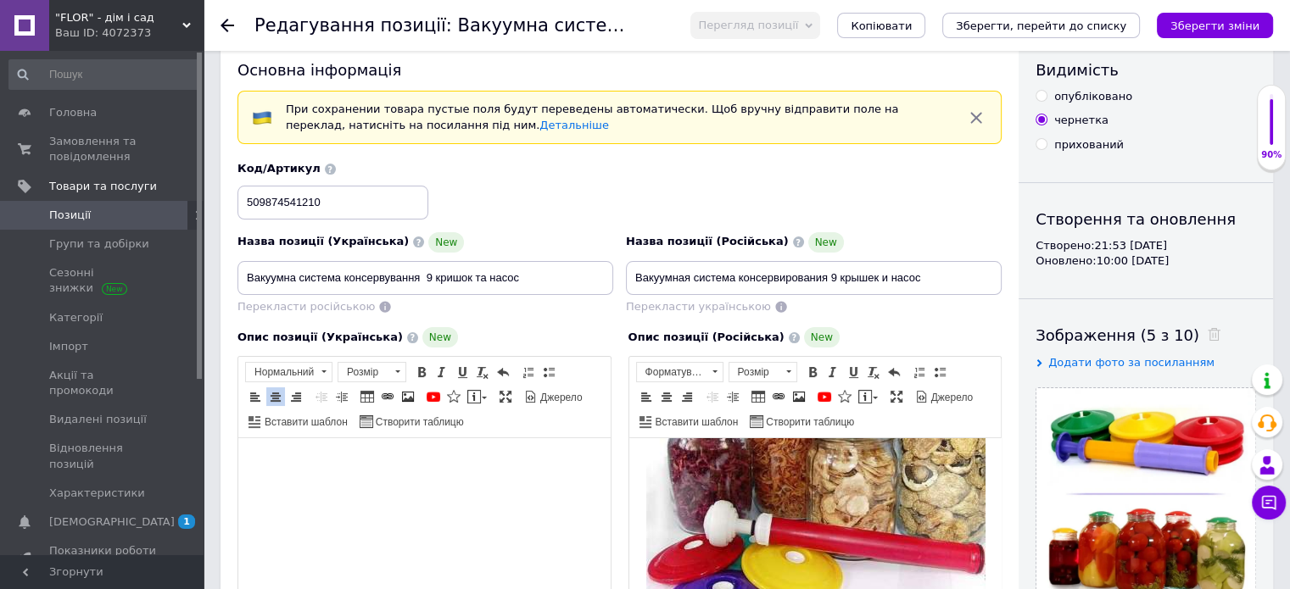
scroll to position [0, 0]
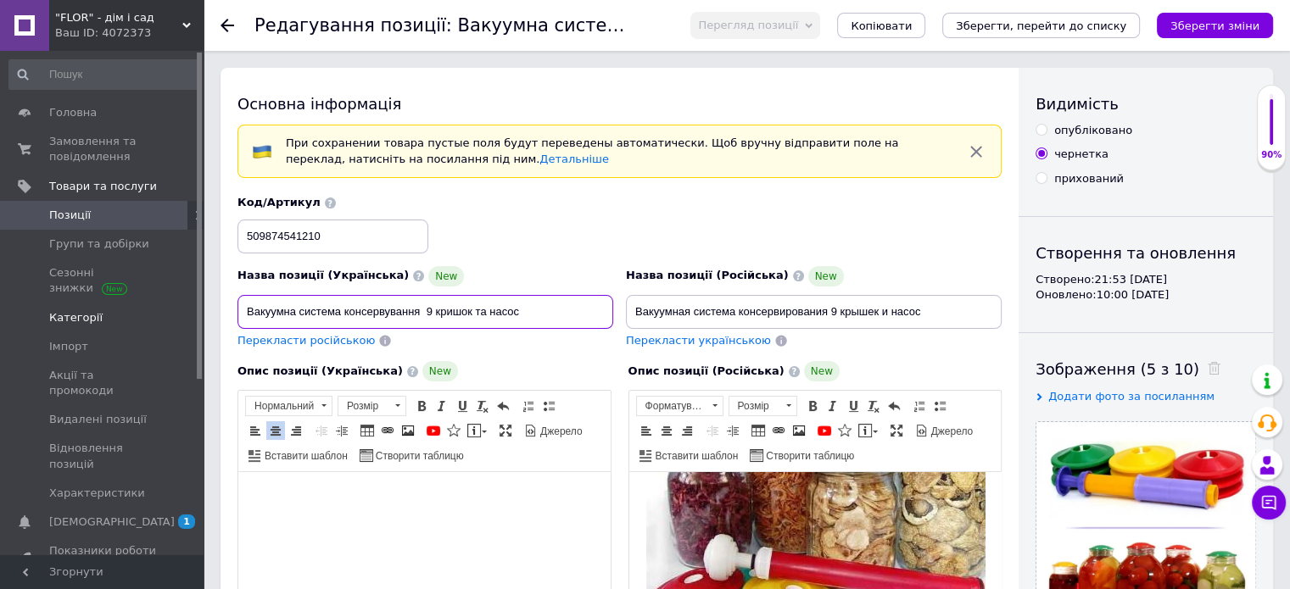
drag, startPoint x: 533, startPoint y: 306, endPoint x: 146, endPoint y: 310, distance: 386.7
paste input "—"
drag, startPoint x: 500, startPoint y: 311, endPoint x: 211, endPoint y: 309, distance: 289.2
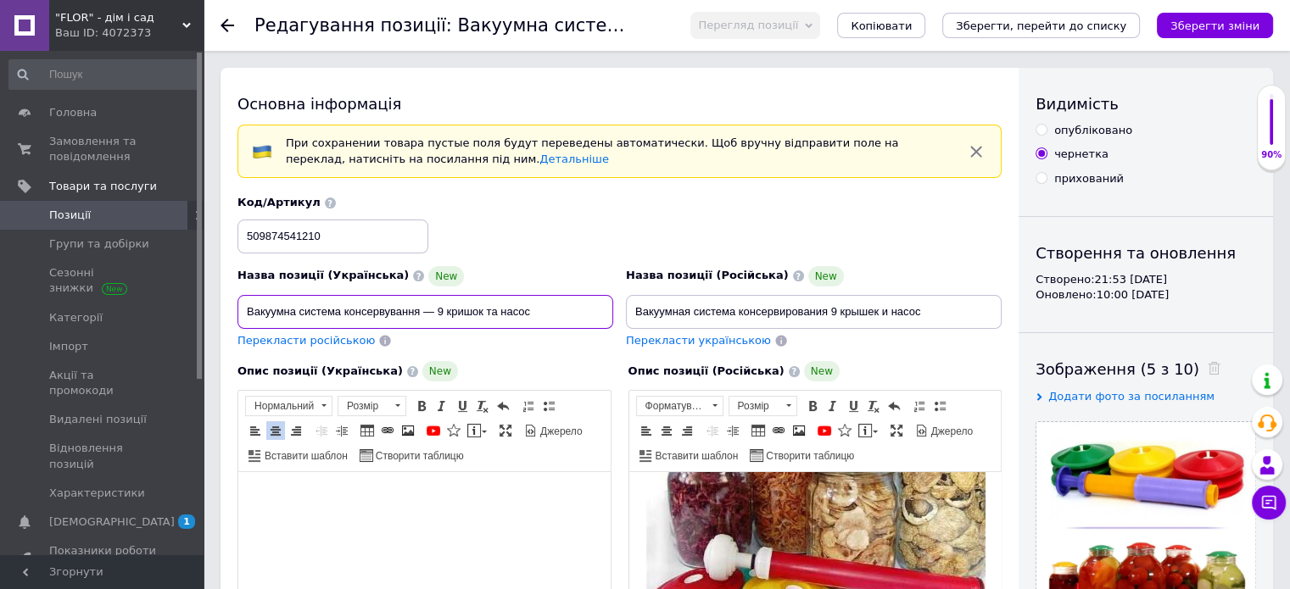
paste input "омплект вакуумних кришок з насосом для консервування (9 шт.)"
type input "Комплект вакуумних кришок з насосом для консервування (9 шт.)"
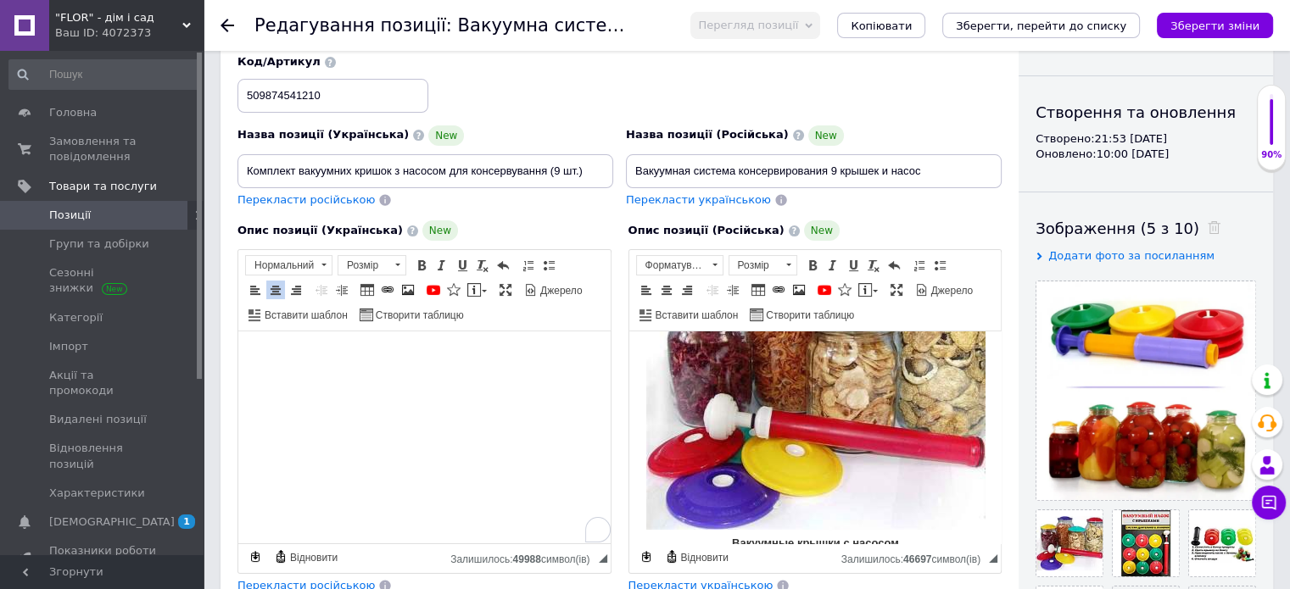
click at [415, 345] on html at bounding box center [424, 418] width 372 height 173
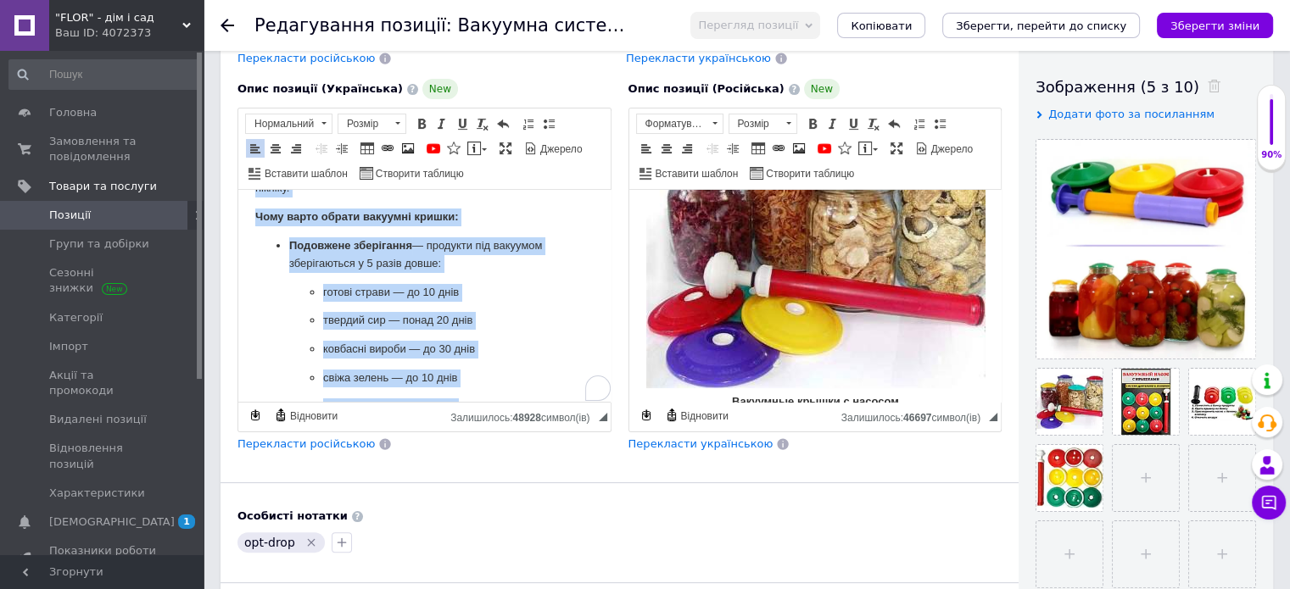
scroll to position [0, 0]
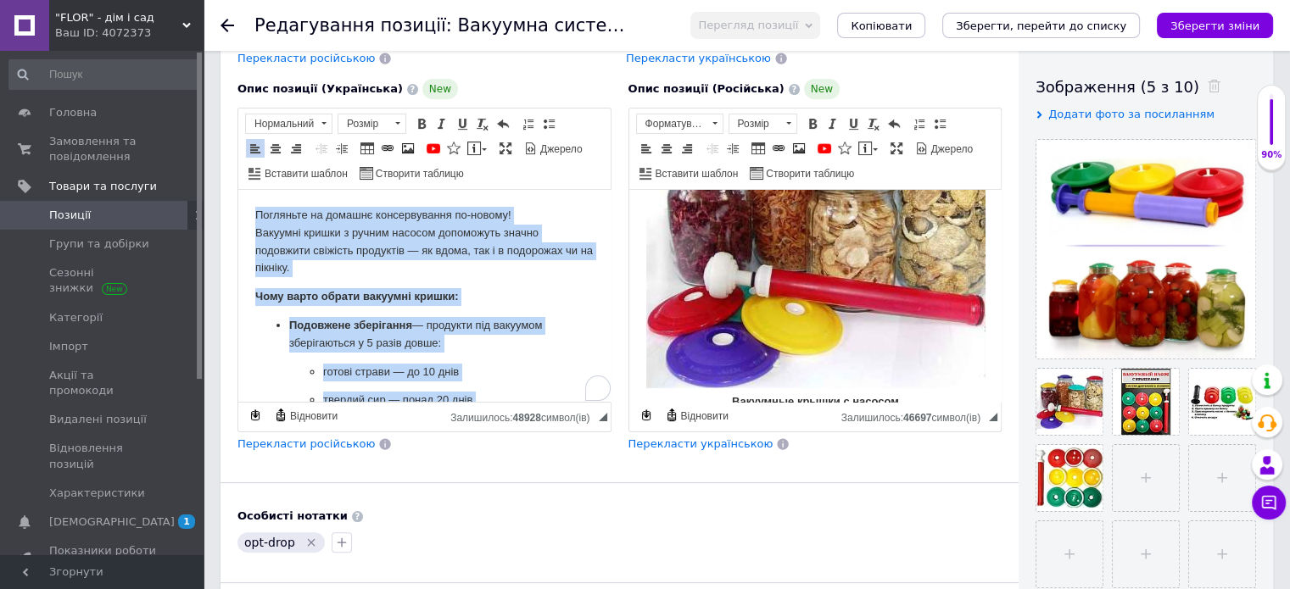
drag, startPoint x: 418, startPoint y: 257, endPoint x: 187, endPoint y: 148, distance: 255.7
click at [394, 118] on span at bounding box center [397, 123] width 16 height 19
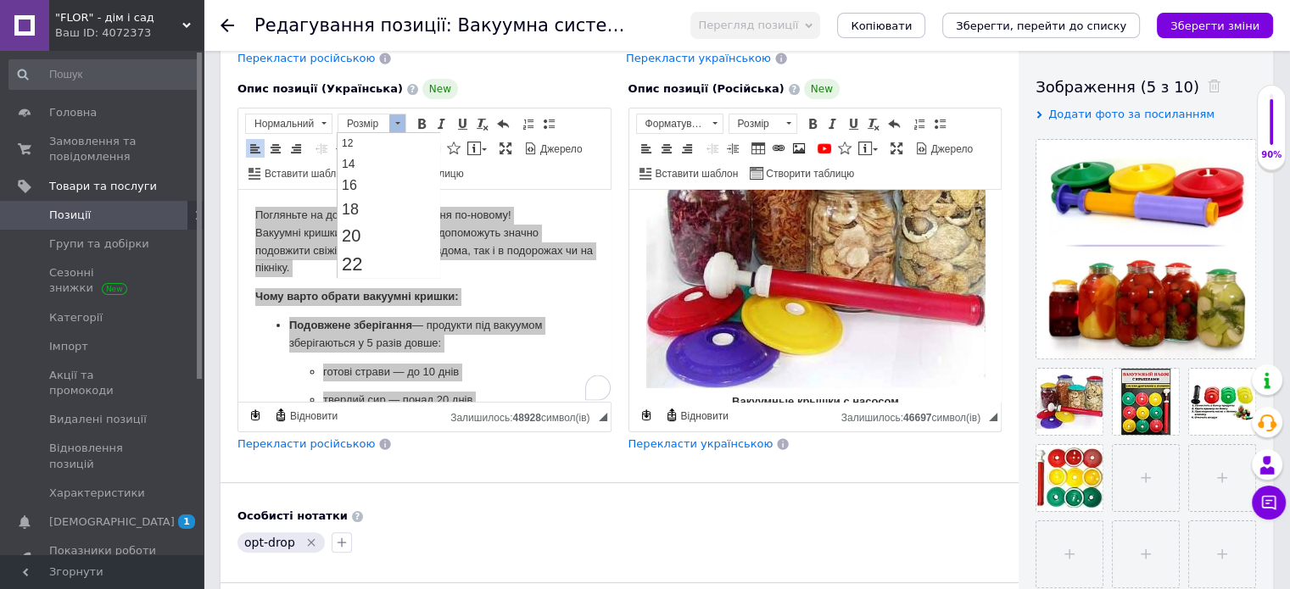
scroll to position [141, 0]
click at [377, 214] on link "20" at bounding box center [388, 217] width 100 height 26
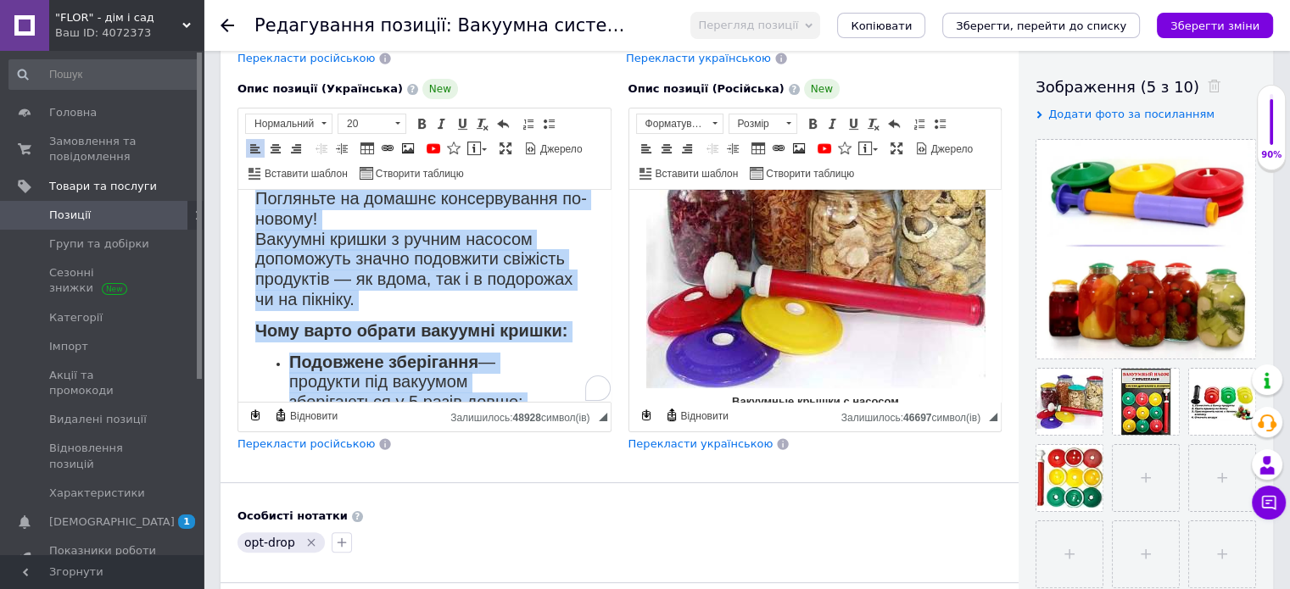
scroll to position [17, 0]
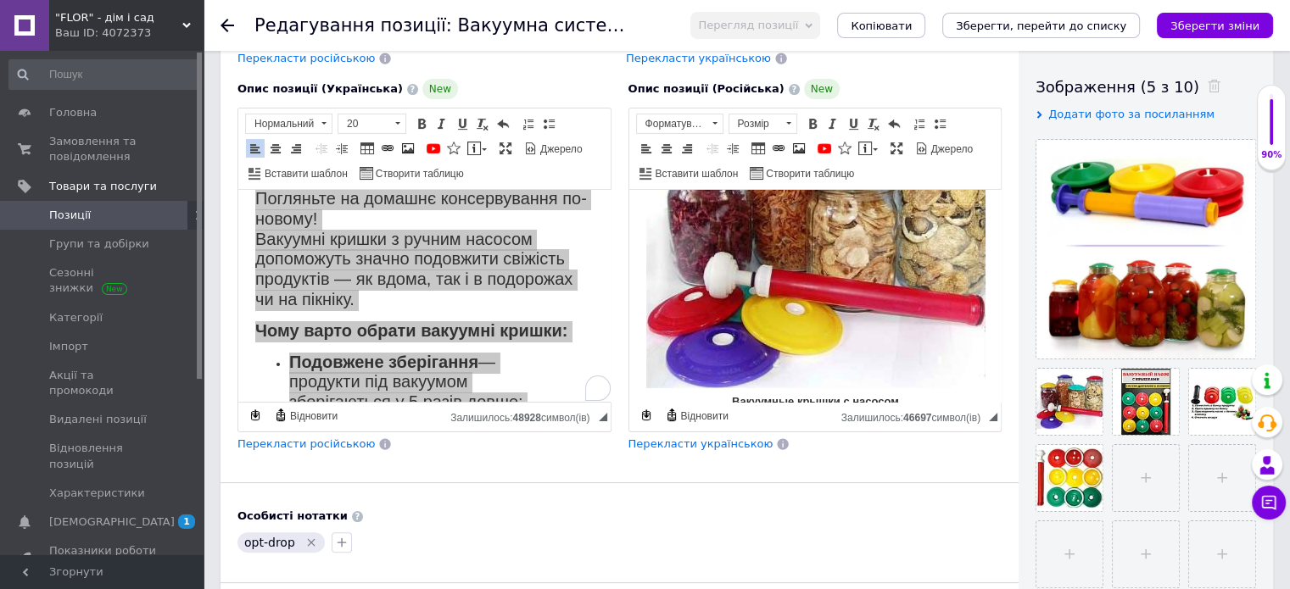
click at [332, 438] on span "Перекласти російською" at bounding box center [305, 444] width 137 height 13
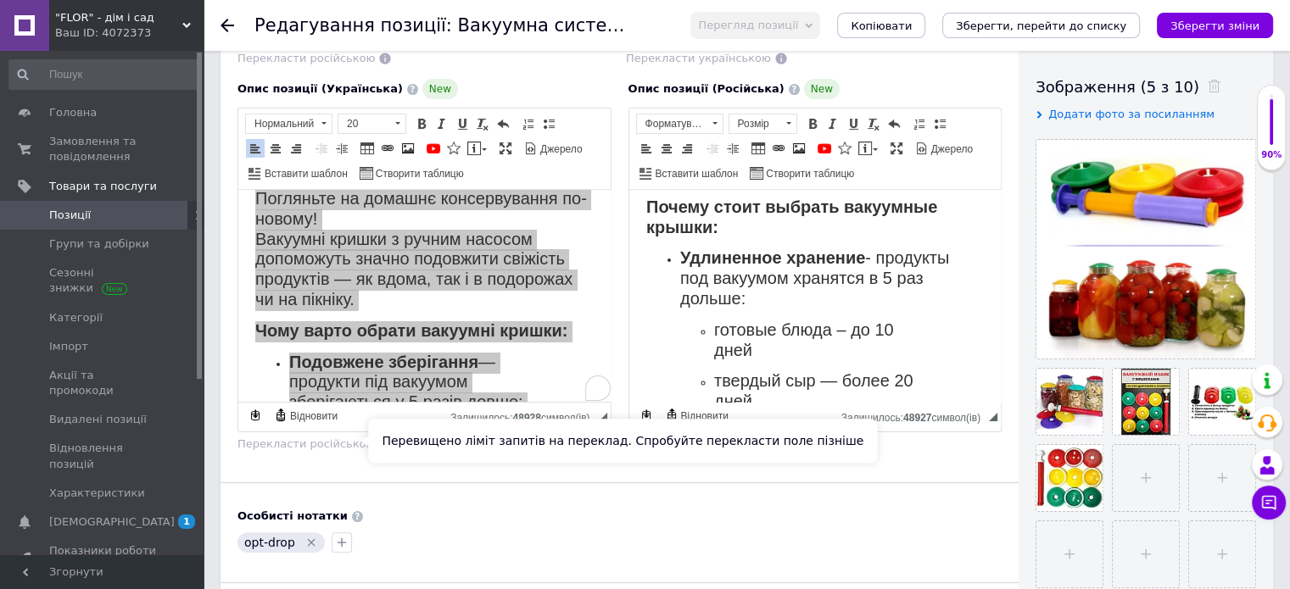
scroll to position [141, 0]
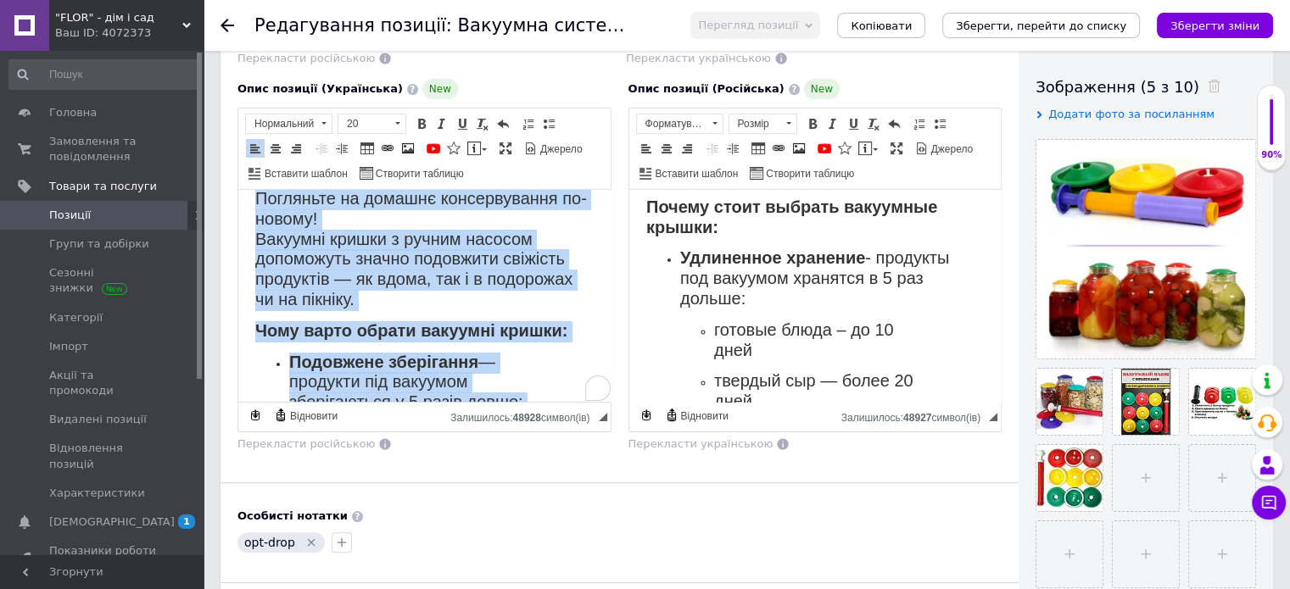
click at [534, 264] on span "Погляньте на домашнє консервування по-новому! Вакуумні кришки з ручним насосом …" at bounding box center [421, 249] width 332 height 120
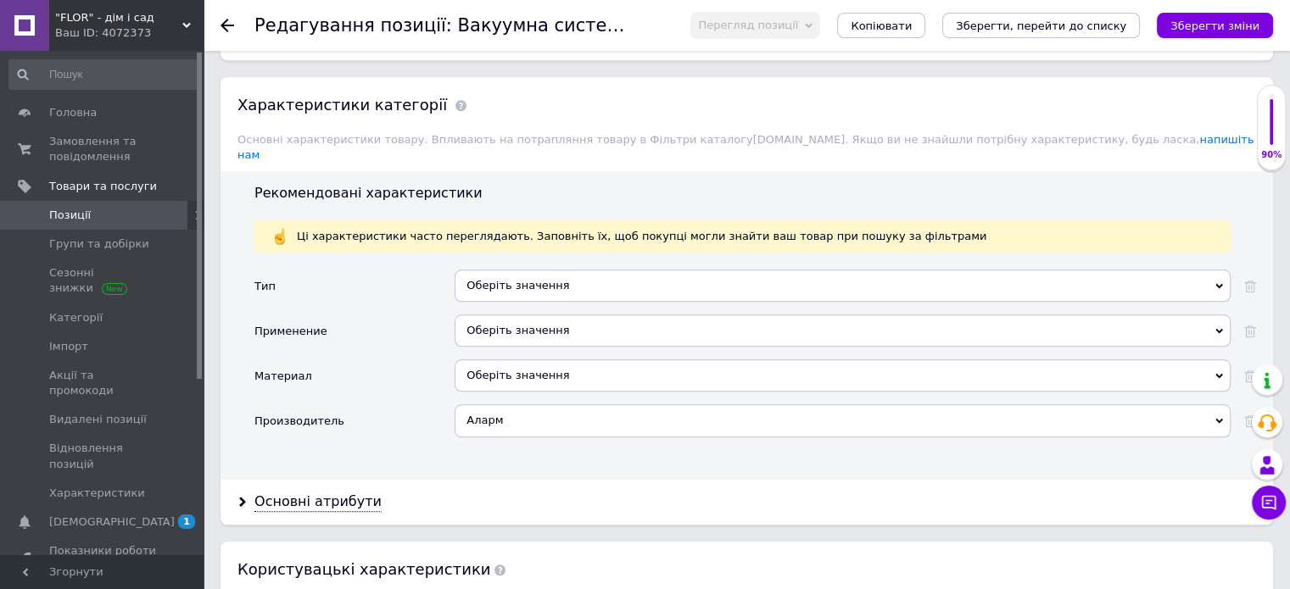
scroll to position [1696, 0]
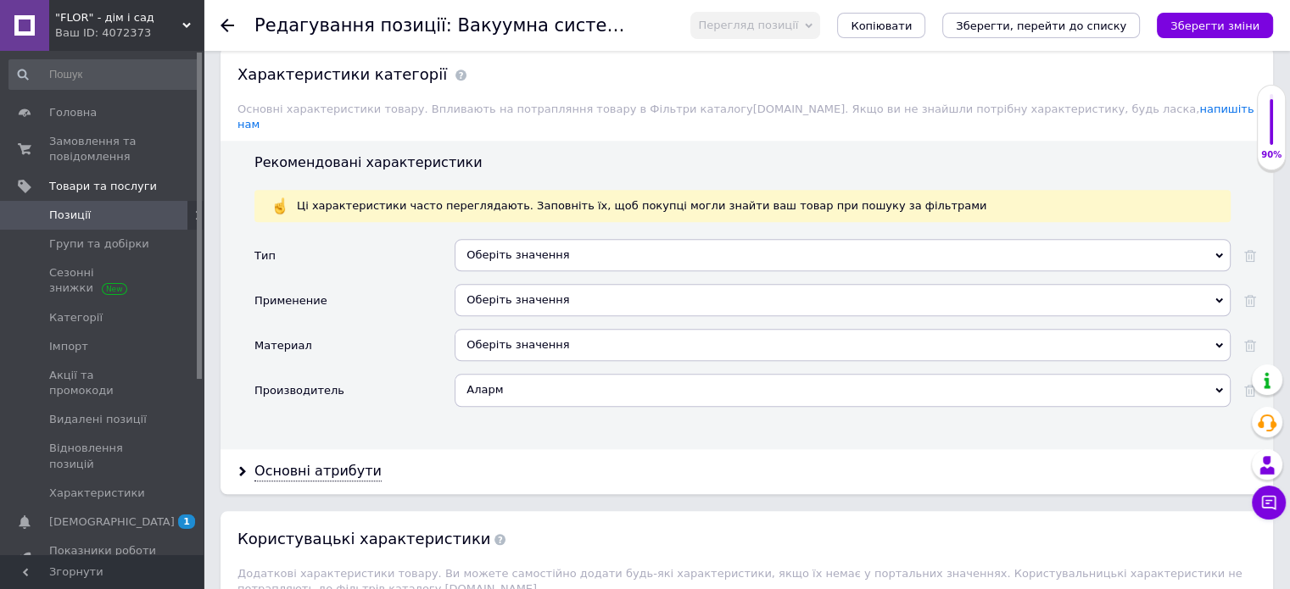
click at [512, 239] on div "Оберіть значення" at bounding box center [843, 255] width 776 height 32
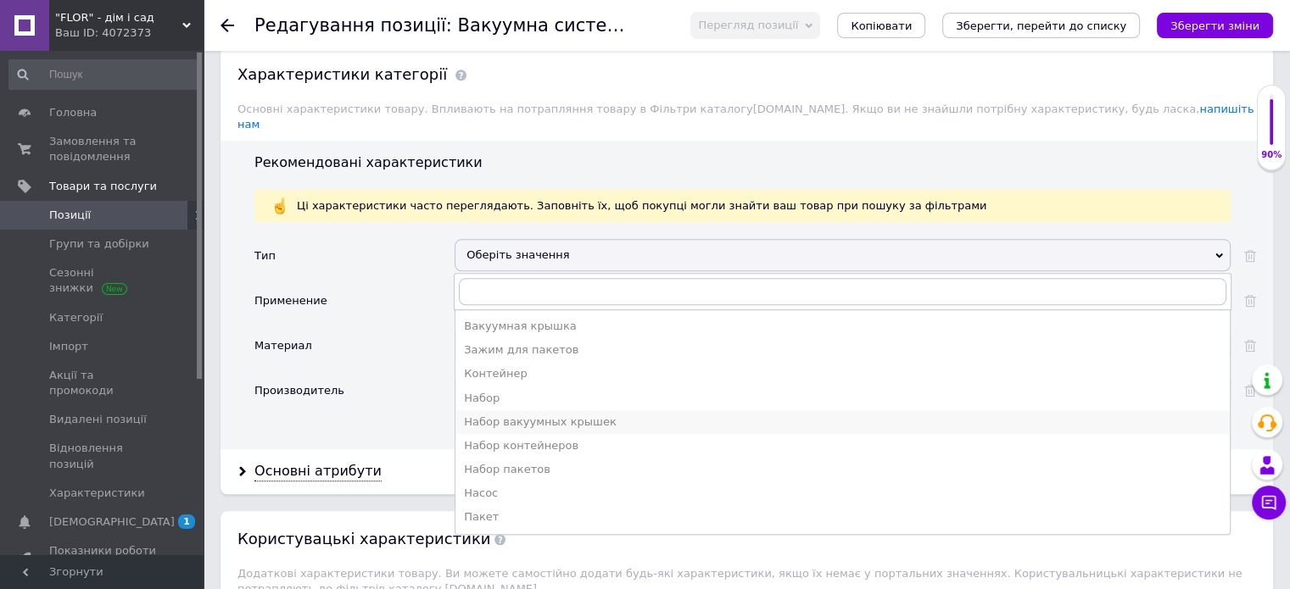
click at [582, 415] on div "Набор вакуумных крышек" at bounding box center [842, 422] width 757 height 15
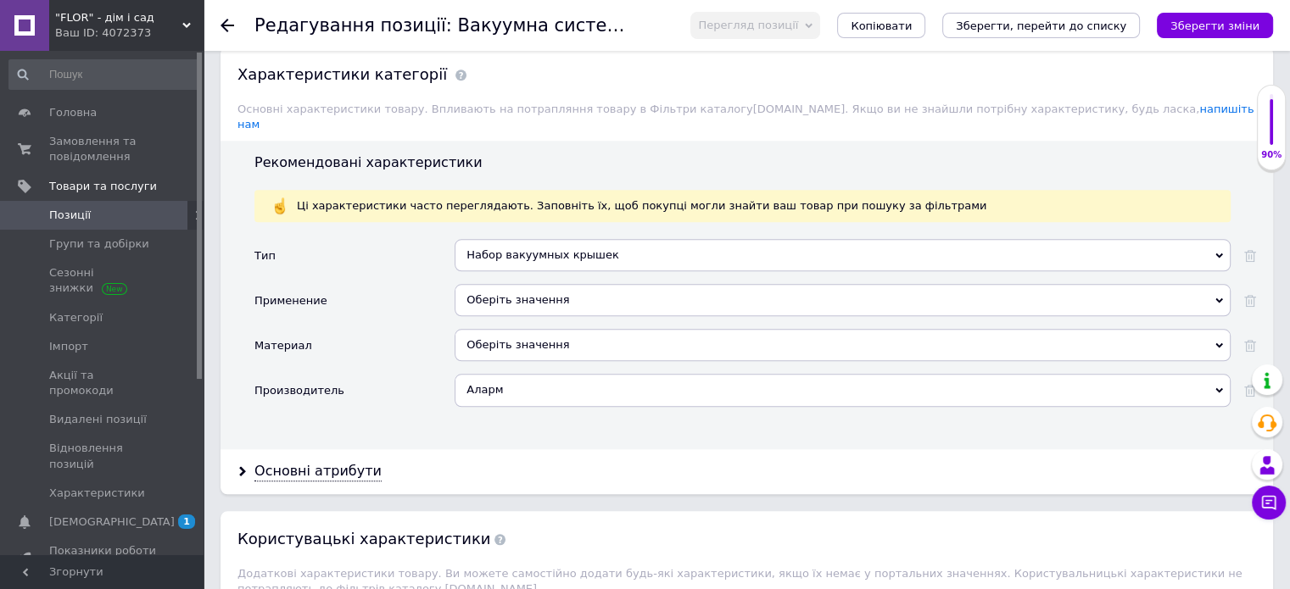
click at [541, 284] on div "Оберіть значення" at bounding box center [843, 300] width 776 height 32
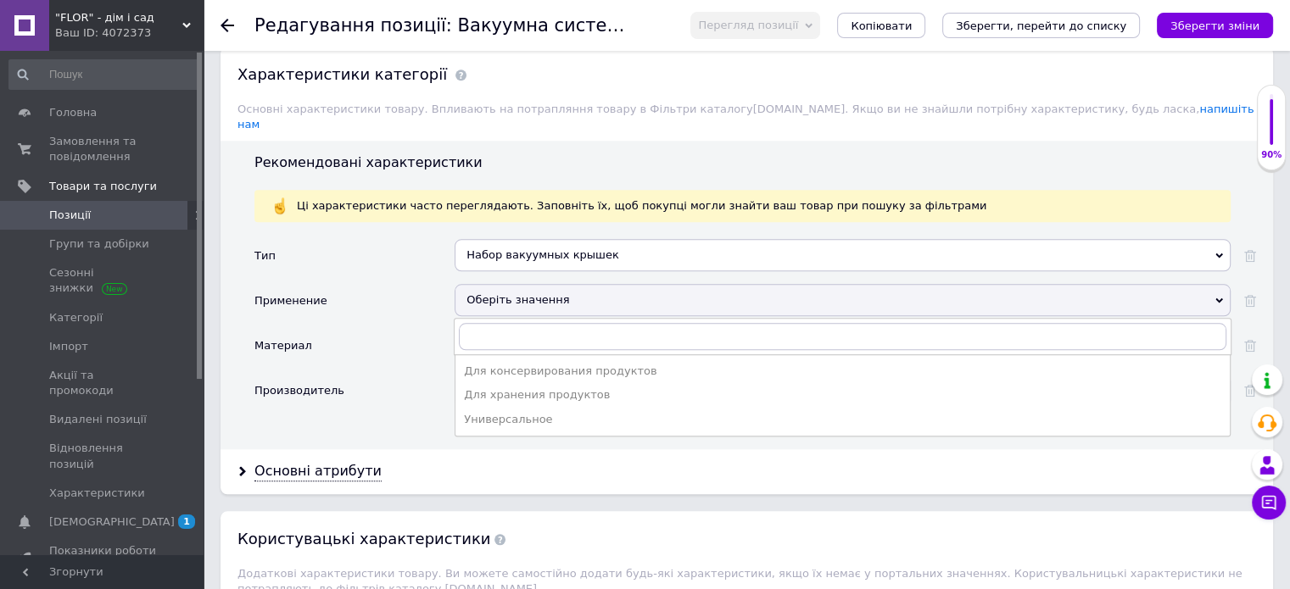
click at [555, 412] on div "Универсальное" at bounding box center [842, 419] width 757 height 15
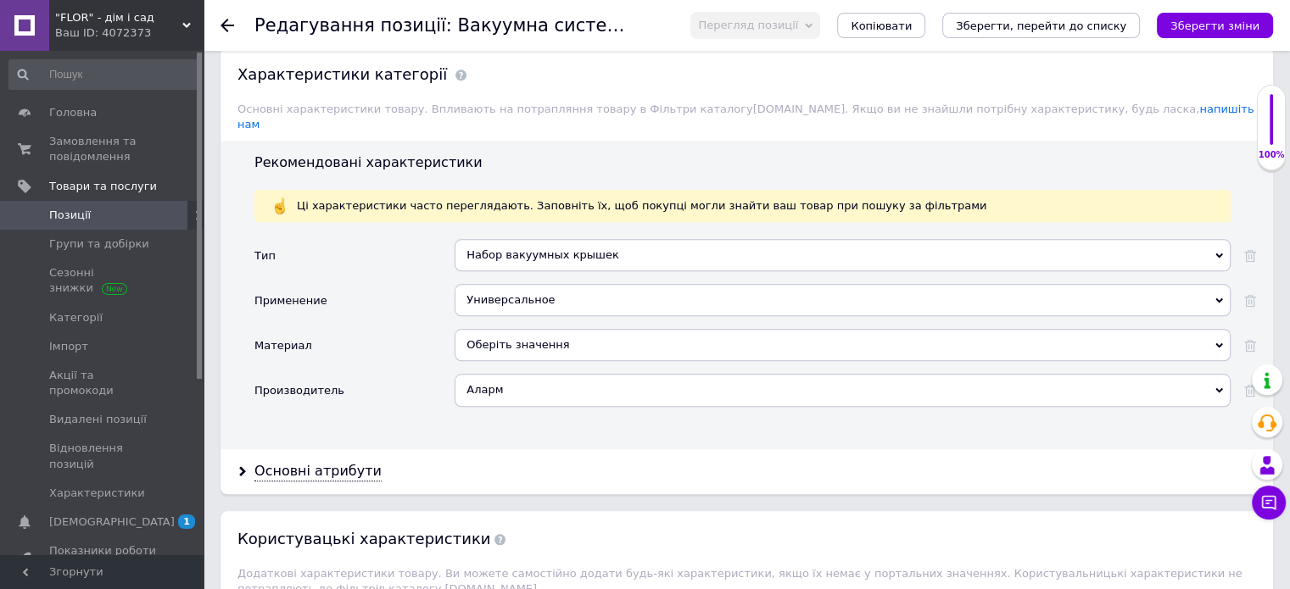
click at [563, 329] on div "Оберіть значення" at bounding box center [843, 345] width 776 height 32
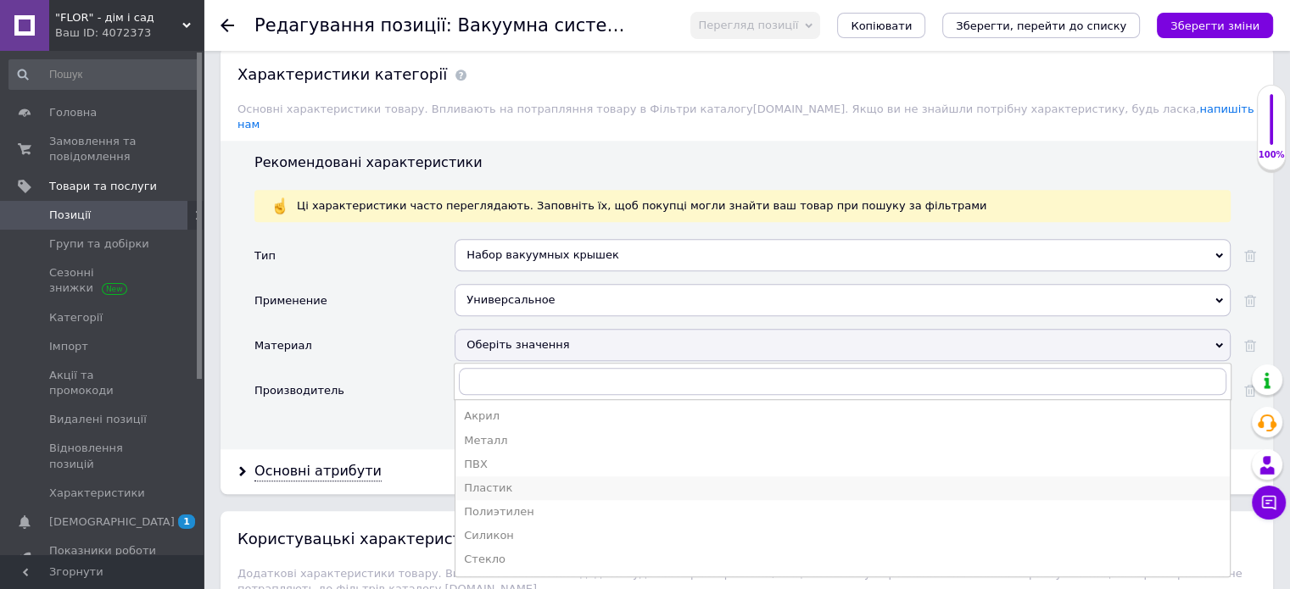
click at [508, 481] on div "Пластик" at bounding box center [842, 488] width 757 height 15
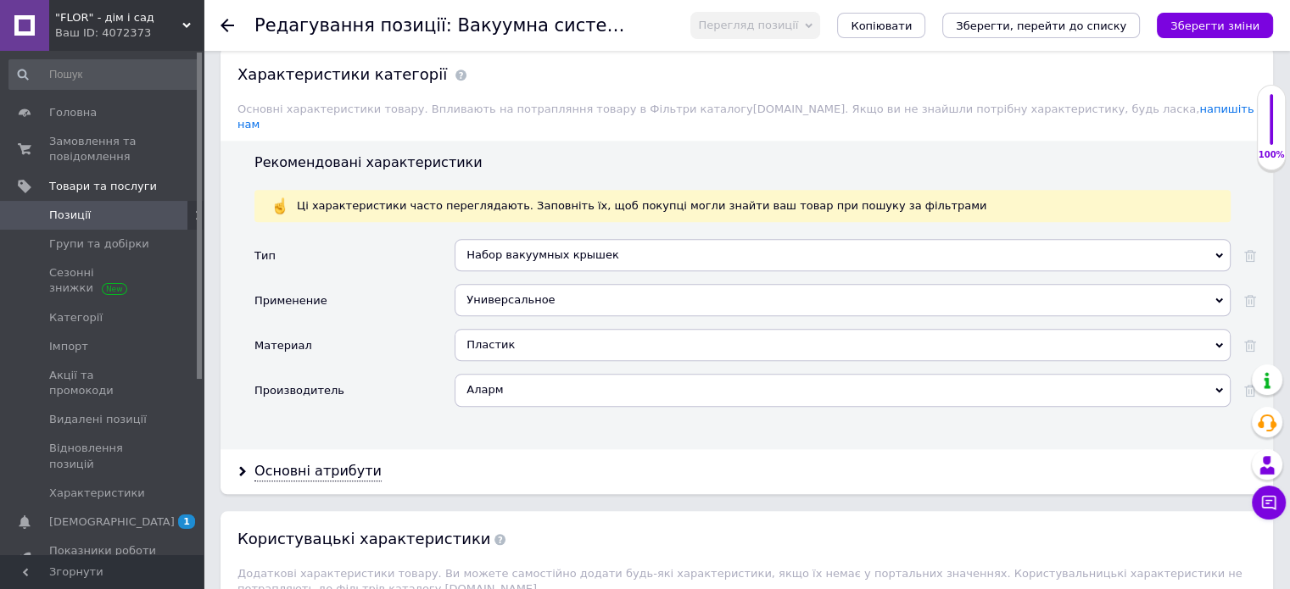
click at [526, 374] on div "Аларм" at bounding box center [843, 390] width 776 height 32
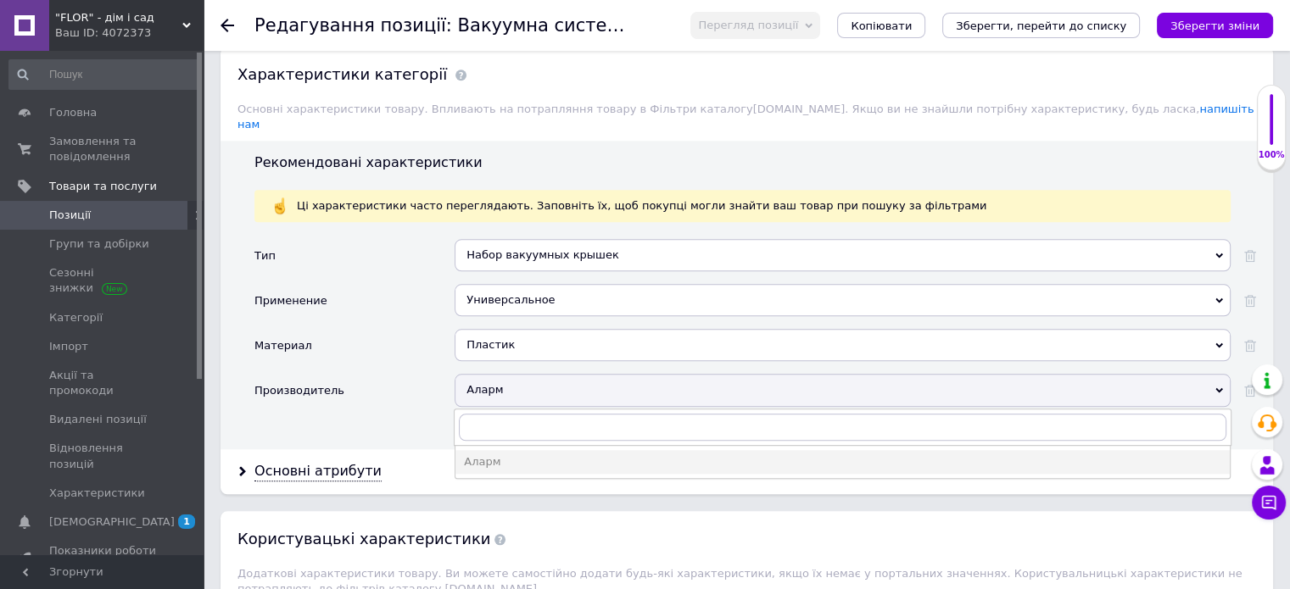
click at [526, 374] on div "Аларм" at bounding box center [843, 390] width 776 height 32
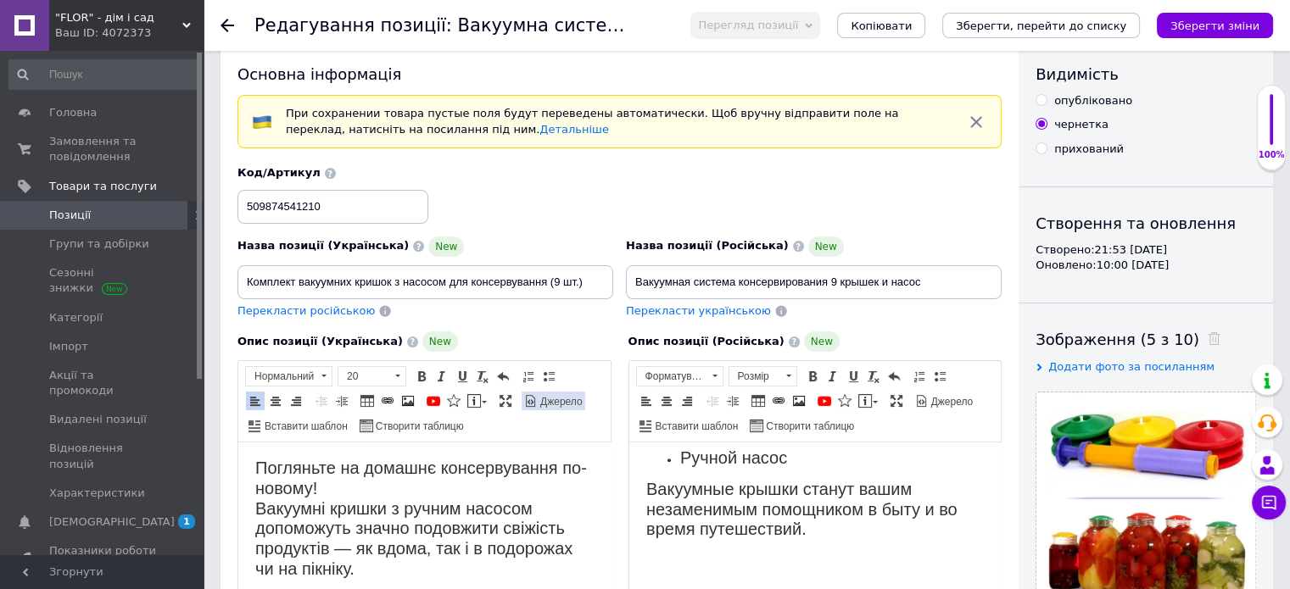
scroll to position [0, 0]
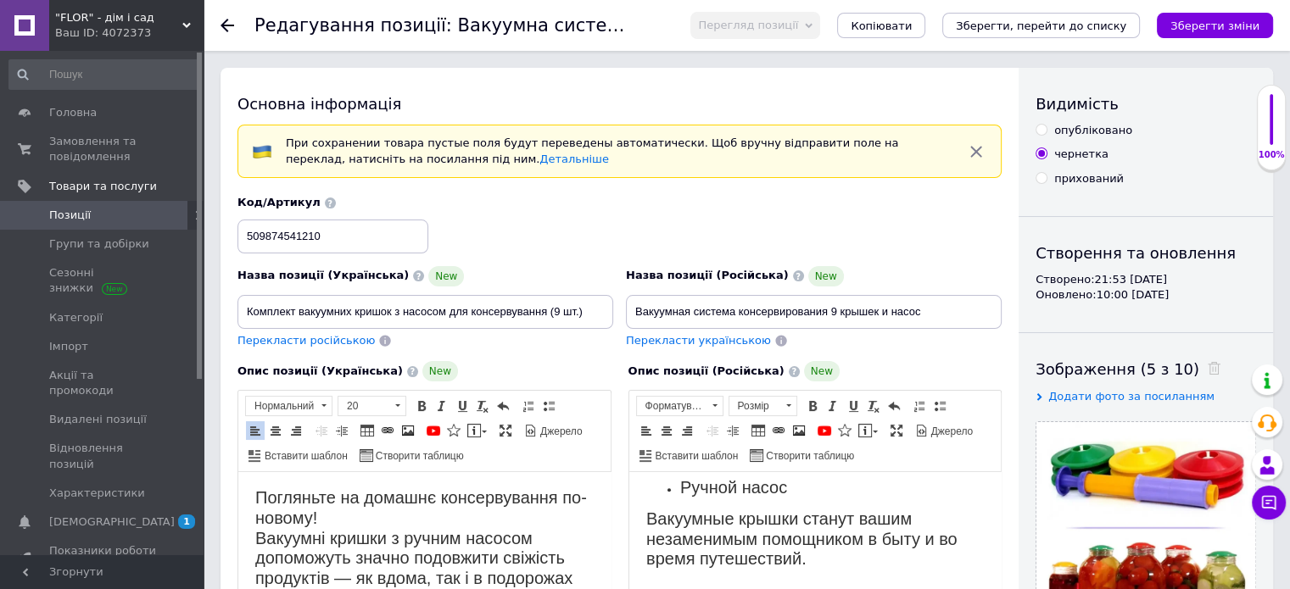
click at [327, 339] on span "Перекласти російською" at bounding box center [305, 340] width 137 height 13
type input "Комплект вакуумных крышек с насосом для консервирования (9 шт)"
click at [1041, 125] on input "опубліковано" at bounding box center [1041, 129] width 11 height 11
radio input "true"
click at [1219, 28] on icon "Зберегти зміни" at bounding box center [1214, 26] width 89 height 13
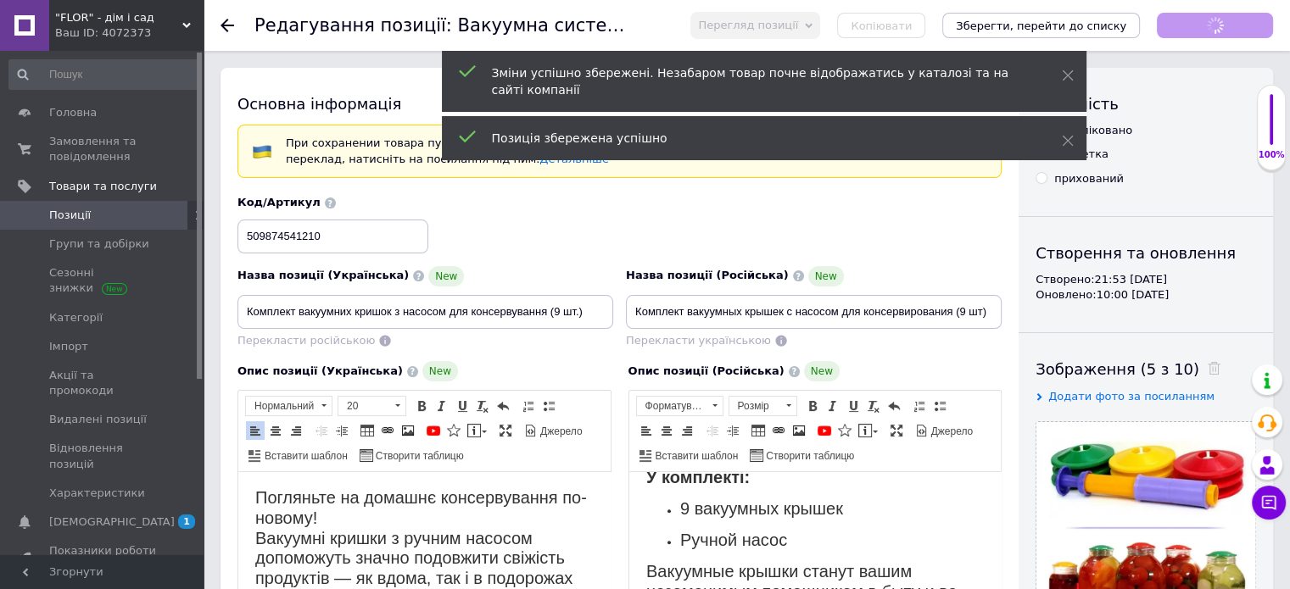
scroll to position [1088, 0]
click at [60, 221] on span "Позиції" at bounding box center [70, 215] width 42 height 15
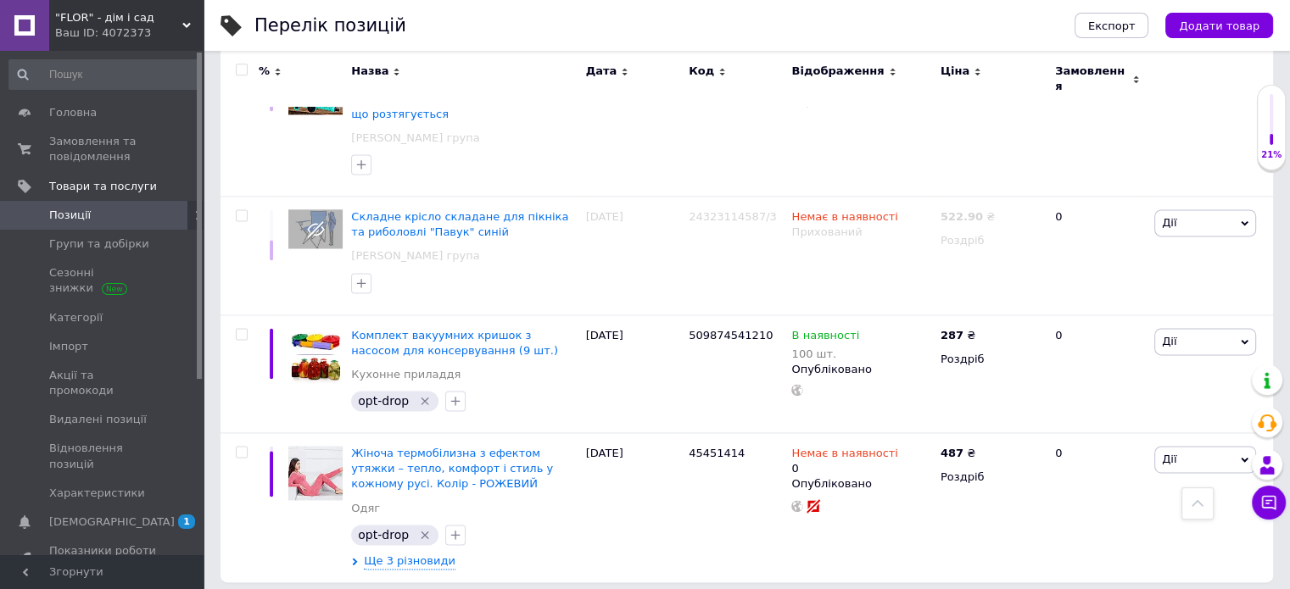
scroll to position [2319, 0]
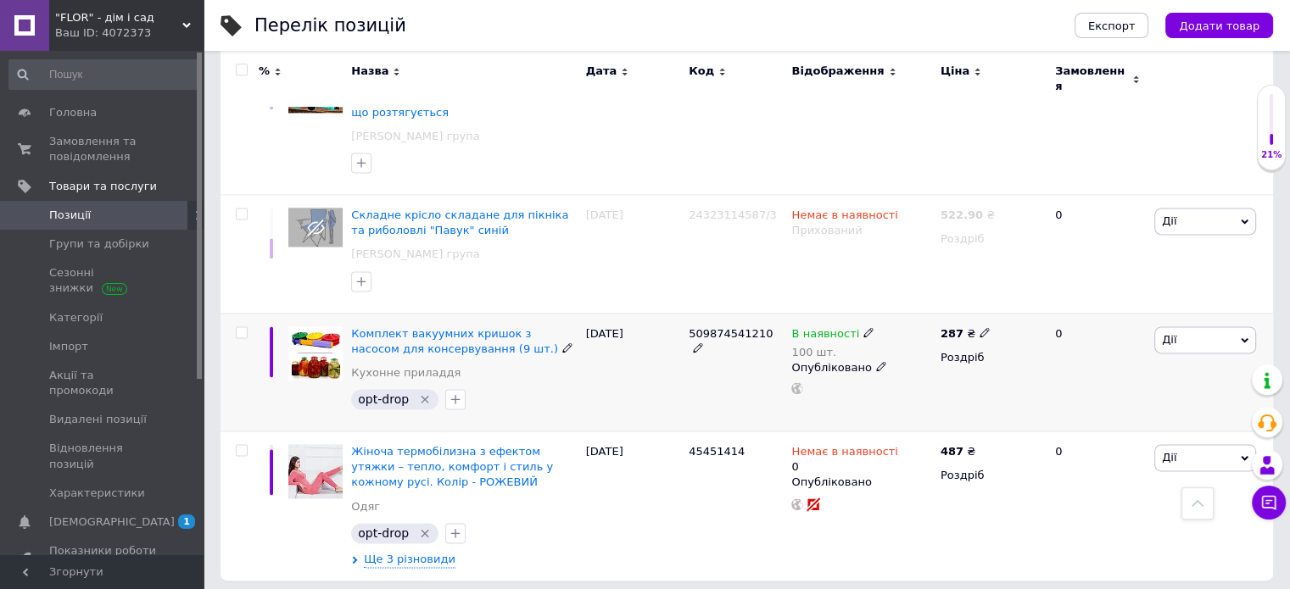
click at [1231, 327] on span "Дії" at bounding box center [1205, 340] width 102 height 27
click at [1148, 575] on li "Додати в кампанію Каталог ProSale" at bounding box center [1142, 587] width 225 height 24
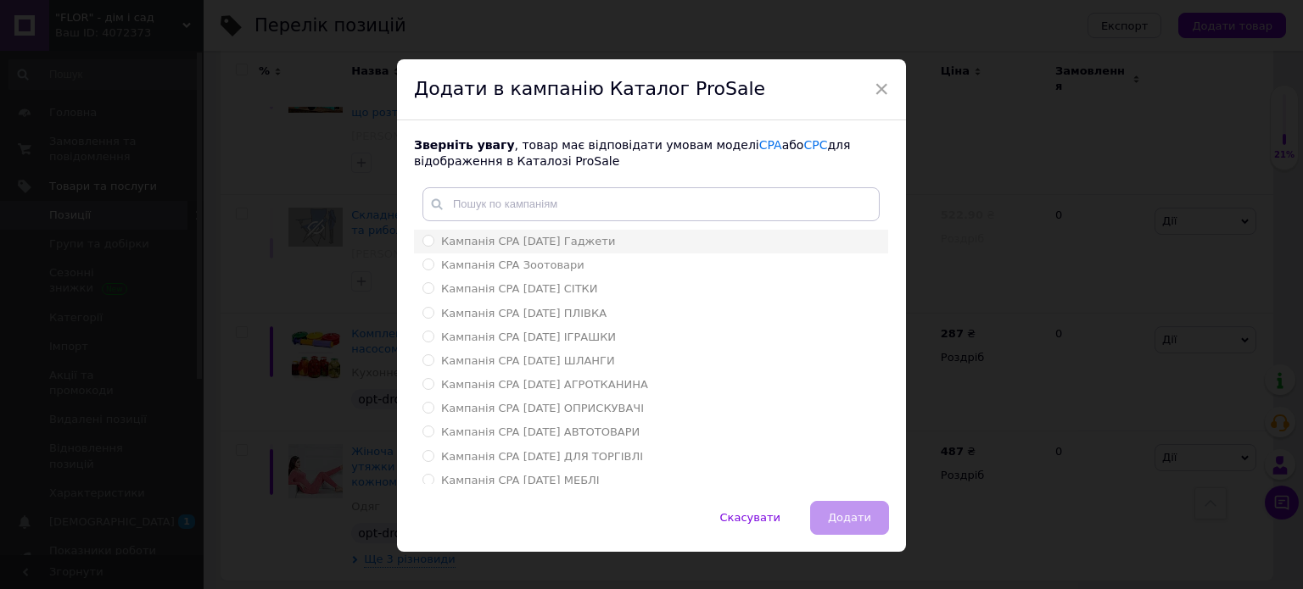
click at [427, 243] on input "Кампанія CPA [DATE] Гаджети" at bounding box center [427, 240] width 11 height 11
radio input "true"
click at [847, 517] on span "Додати" at bounding box center [849, 517] width 43 height 13
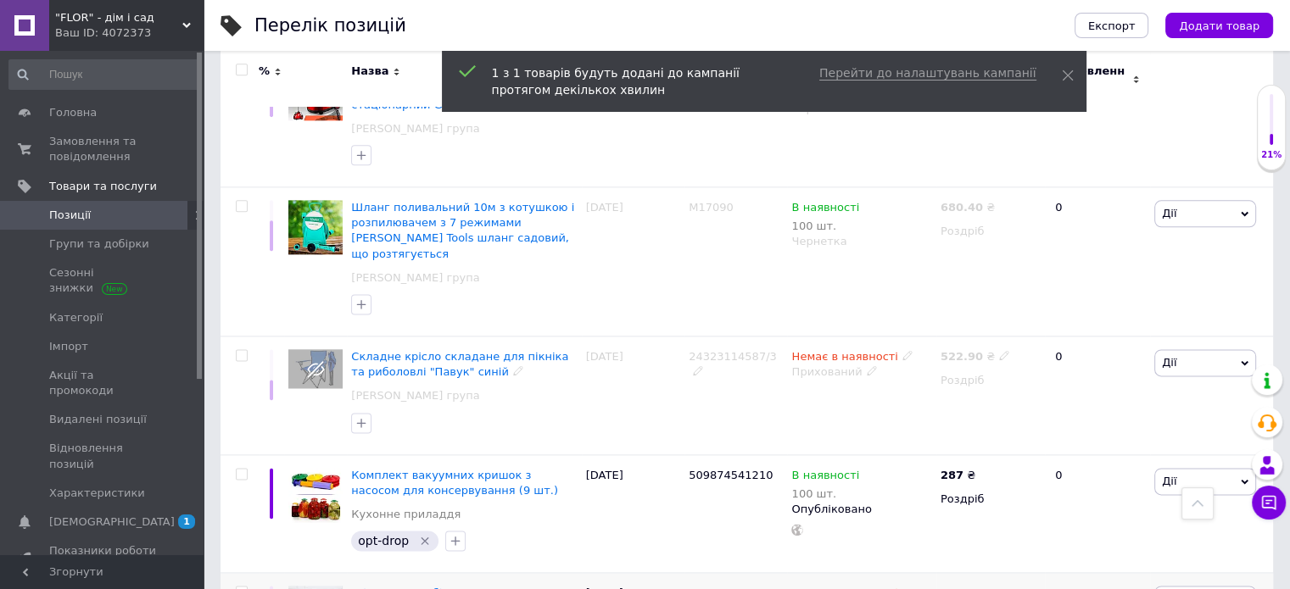
scroll to position [2036, 0]
